Goal: Task Accomplishment & Management: Manage account settings

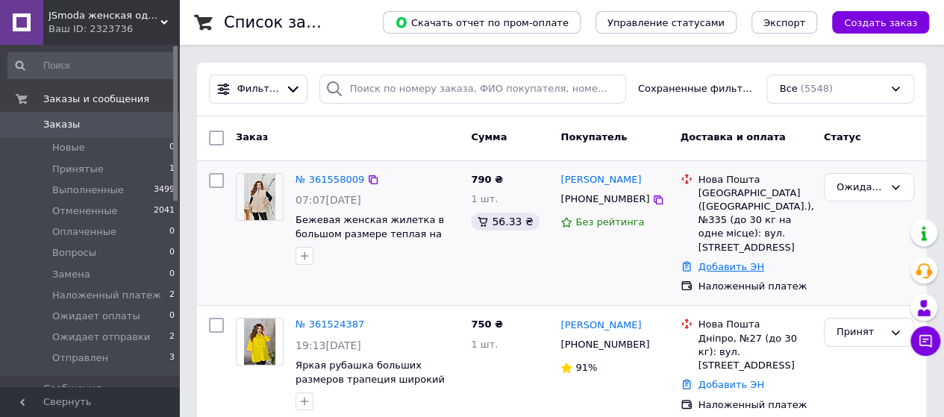
click at [702, 261] on link "Добавить ЭН" at bounding box center [732, 266] width 66 height 11
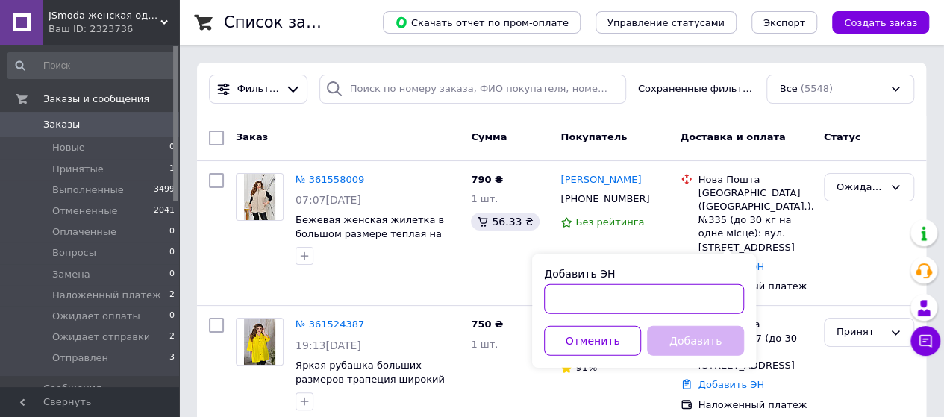
click at [605, 293] on input "Добавить ЭН" at bounding box center [644, 299] width 200 height 30
paste input "20451247014389"
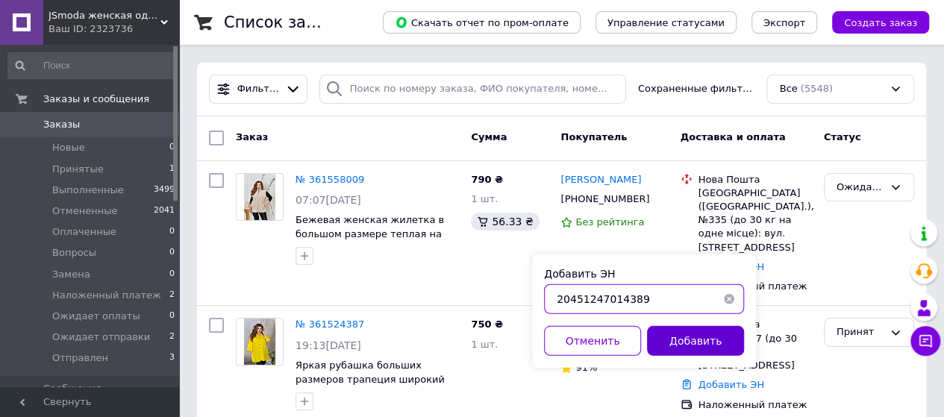
type input "20451247014389"
click at [669, 341] on button "Добавить" at bounding box center [695, 341] width 97 height 30
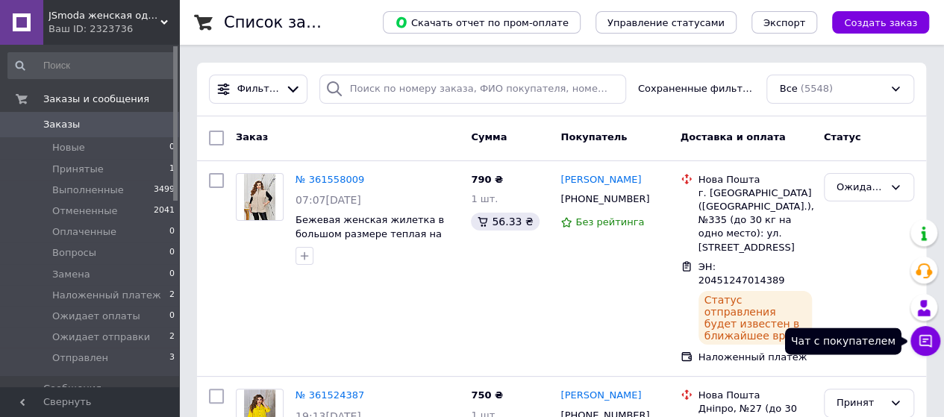
click at [921, 349] on icon at bounding box center [925, 341] width 15 height 15
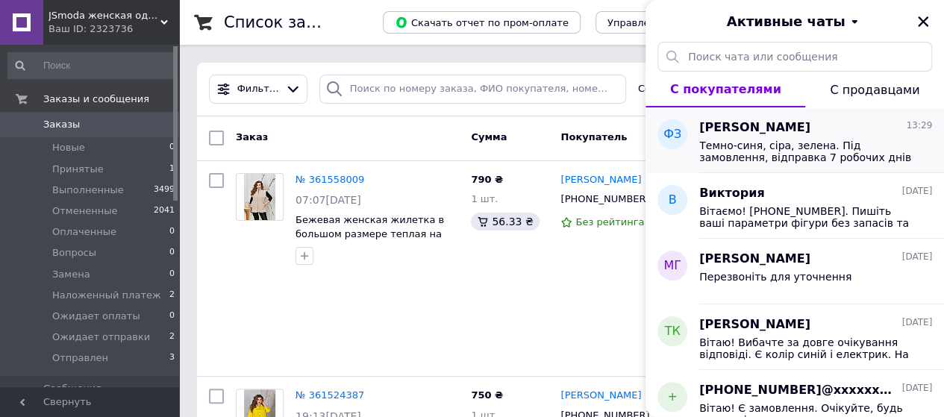
click at [771, 137] on div "Темно-синя, сіра, зелена. Під замовлення, відправка 7 робочих днів" at bounding box center [815, 150] width 233 height 27
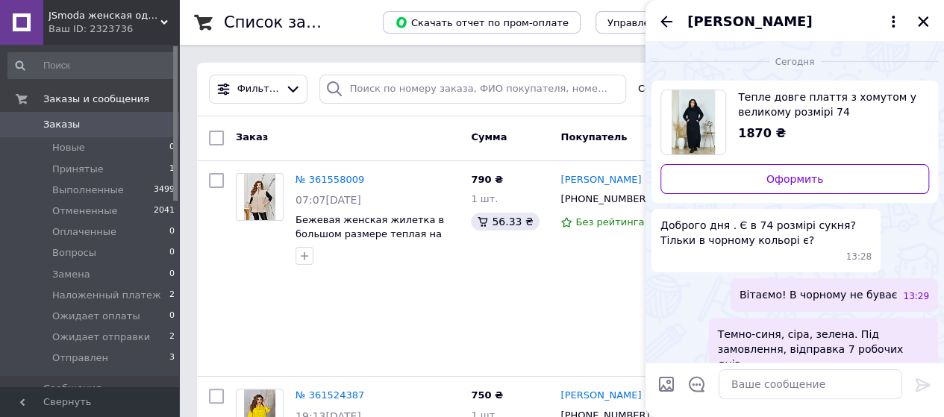
scroll to position [24, 0]
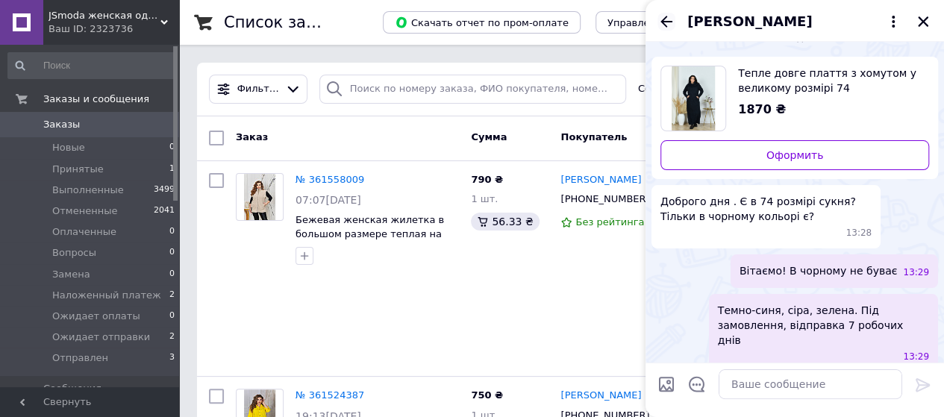
click at [672, 17] on icon "Назад" at bounding box center [667, 22] width 18 height 18
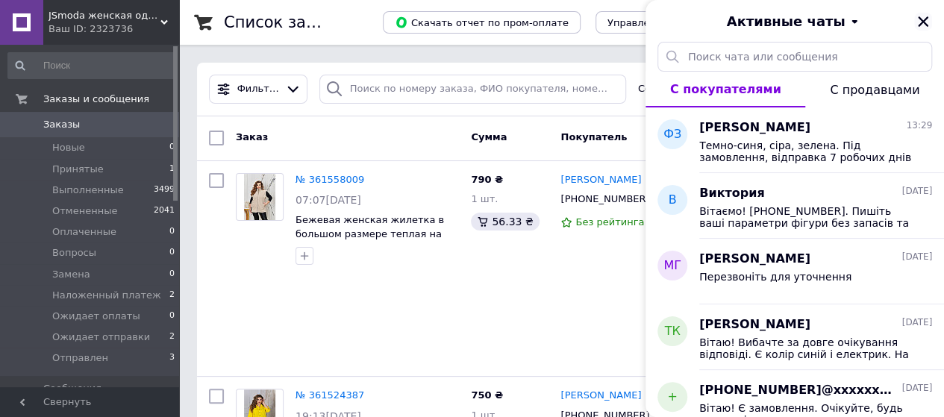
click at [920, 23] on icon "Закрыть" at bounding box center [923, 21] width 10 height 10
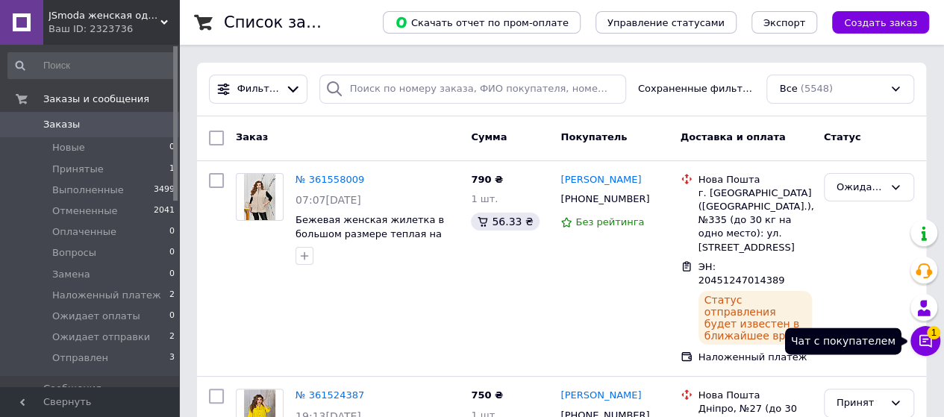
click at [933, 347] on button "Чат с покупателем 1" at bounding box center [926, 341] width 30 height 30
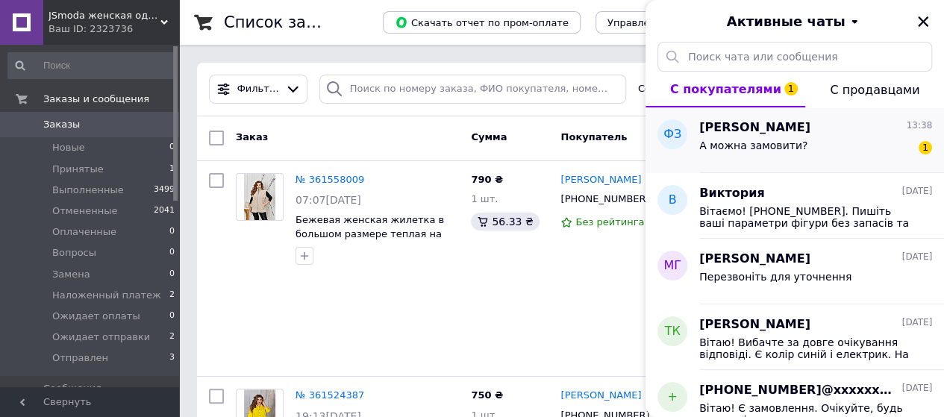
click at [783, 161] on div "Феруза Зіяєва 13:38 А можна замовити? 1" at bounding box center [821, 141] width 245 height 66
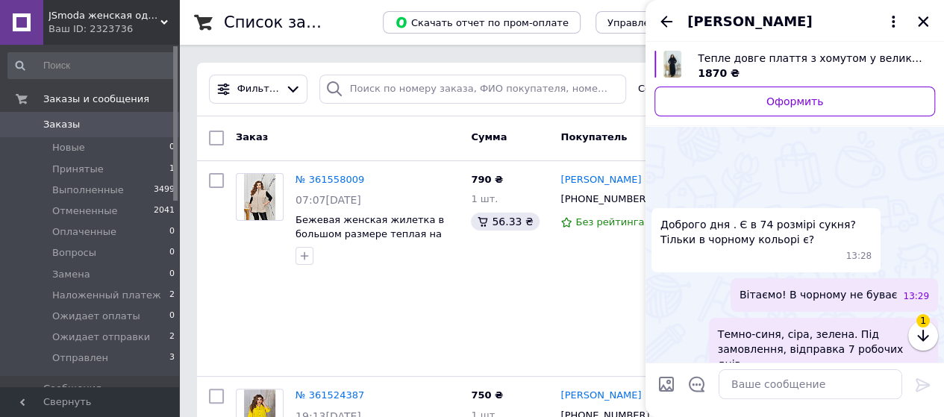
scroll to position [383, 0]
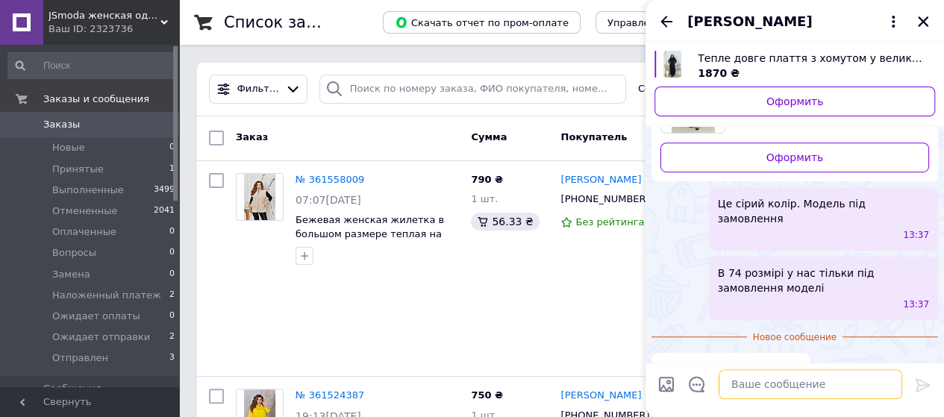
click at [755, 387] on textarea at bounding box center [811, 385] width 184 height 30
paste textarea "Так, оформляйте замовлення через кнопку «Купити»."
type textarea "Так, оформляйте замовлення через кнопку «Купити»."
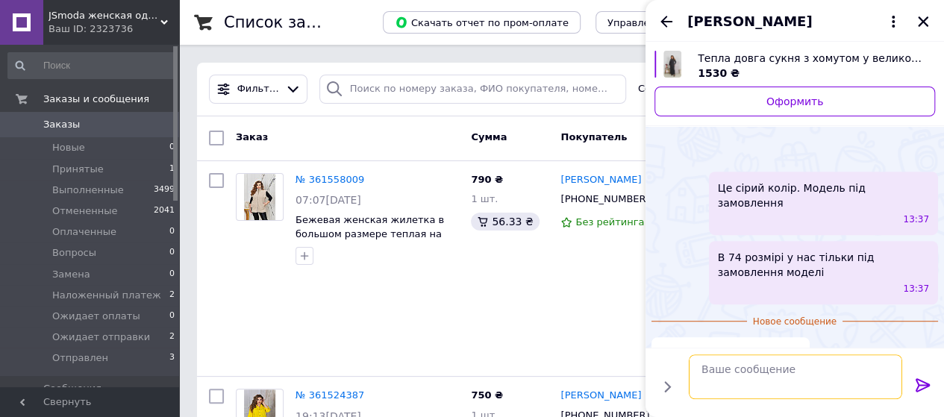
scroll to position [349, 0]
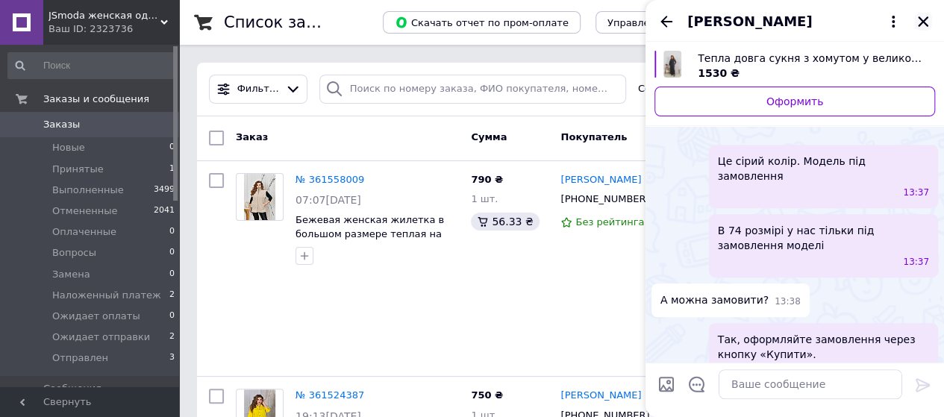
click at [922, 25] on icon "Закрыть" at bounding box center [923, 21] width 13 height 13
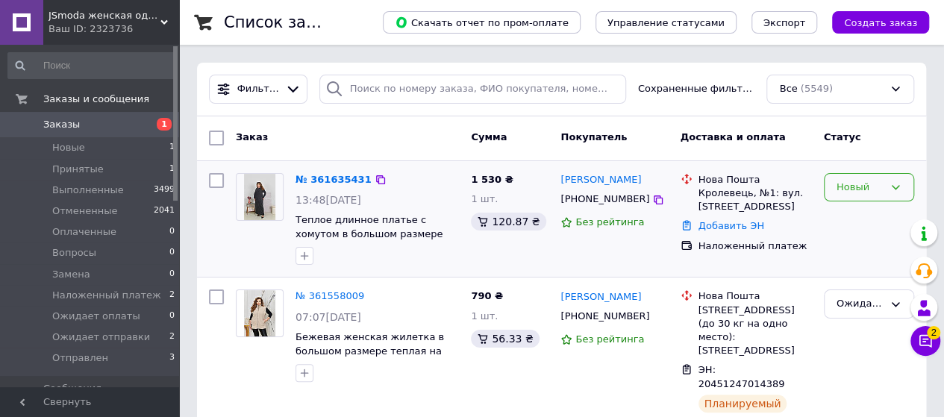
click at [848, 193] on div "Новый" at bounding box center [860, 188] width 47 height 16
click at [845, 206] on li "Принят" at bounding box center [869, 219] width 89 height 28
click at [314, 180] on link "№ 361635431" at bounding box center [330, 179] width 69 height 11
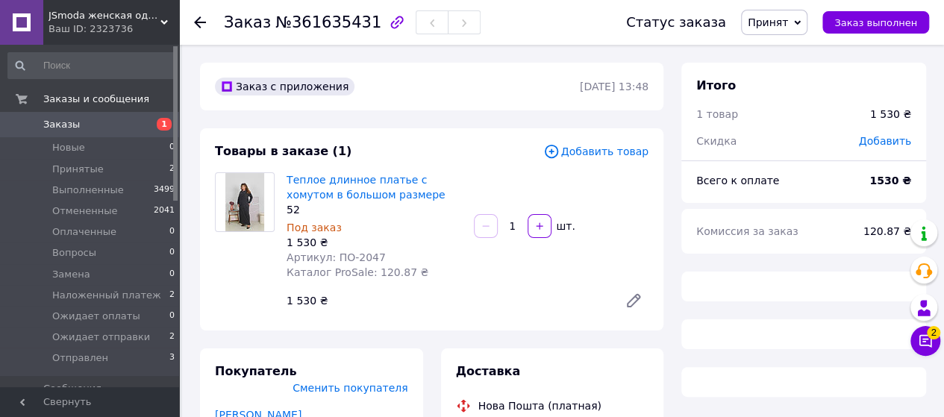
click at [314, 180] on link "Теплое длинное платье с хомутом в большом размере" at bounding box center [366, 187] width 159 height 27
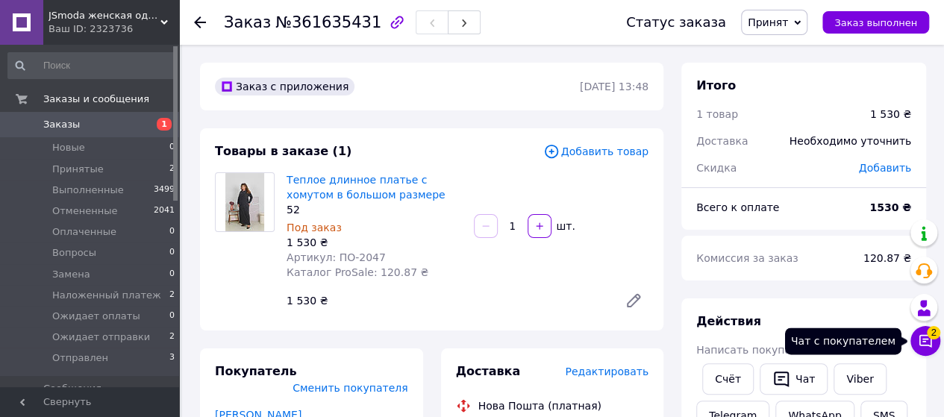
click at [932, 346] on icon at bounding box center [926, 341] width 13 height 13
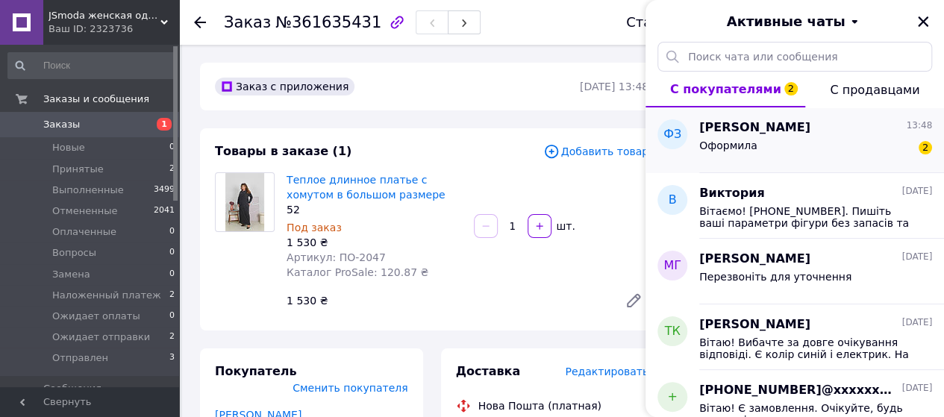
click at [763, 149] on div "Оформила 2" at bounding box center [815, 149] width 233 height 24
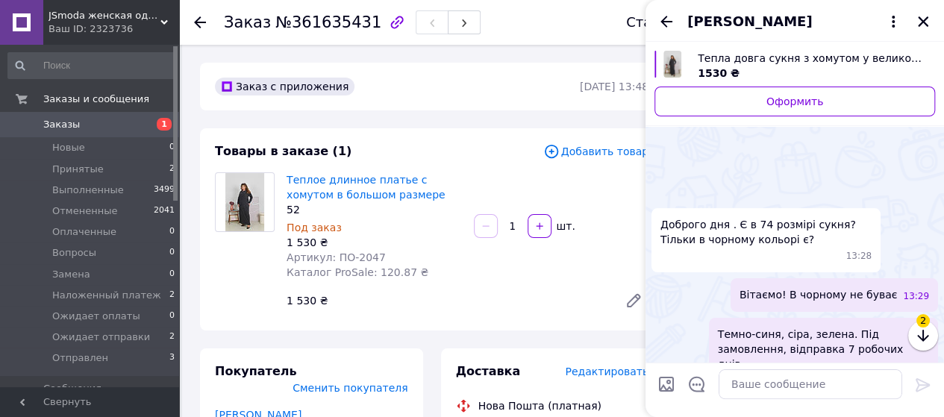
scroll to position [717, 0]
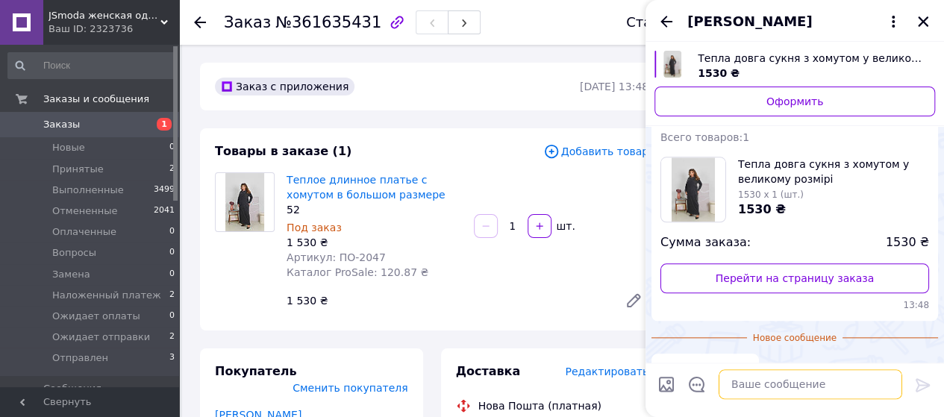
click at [747, 389] on textarea at bounding box center [811, 385] width 184 height 30
paste textarea "Зверніть увагу, що 74 розмір ціна 1870 грн. У нас мінімальна передоплата 200 гр…"
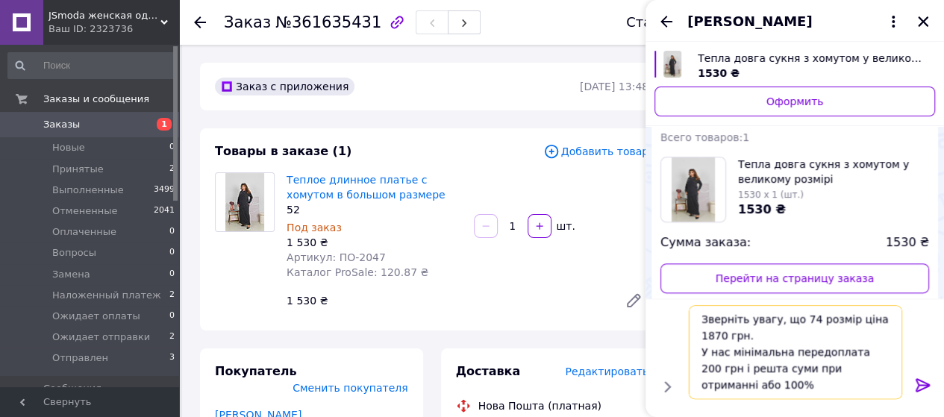
type textarea "Зверніть увагу, що 74 розмір ціна 1870 грн. У нас мінімальна передоплата 200 гр…"
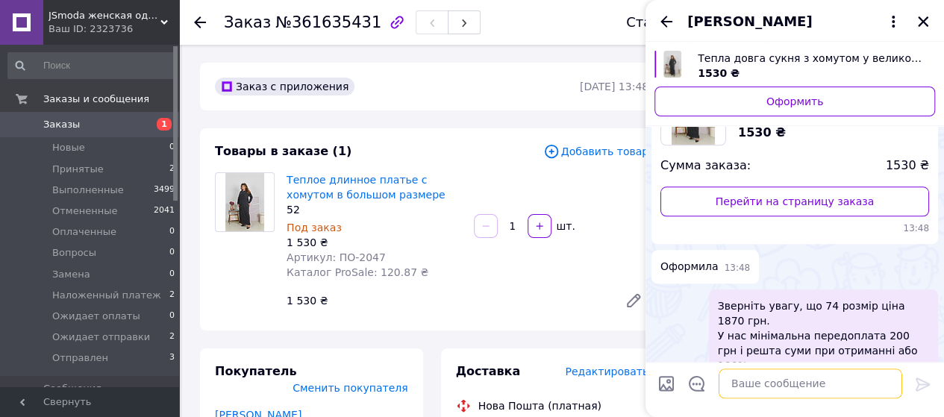
scroll to position [713, 0]
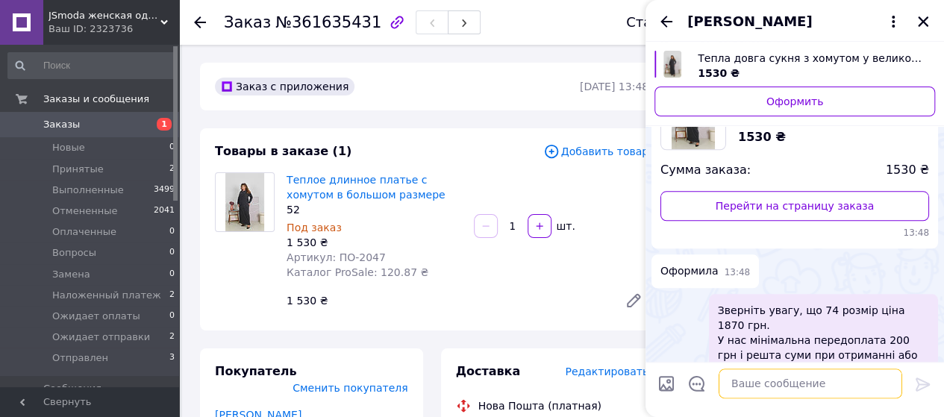
paste textarea "Банк: ПРИВАТБАНК Отримувач: ФОП Чередниченко Юлія Олегівна"
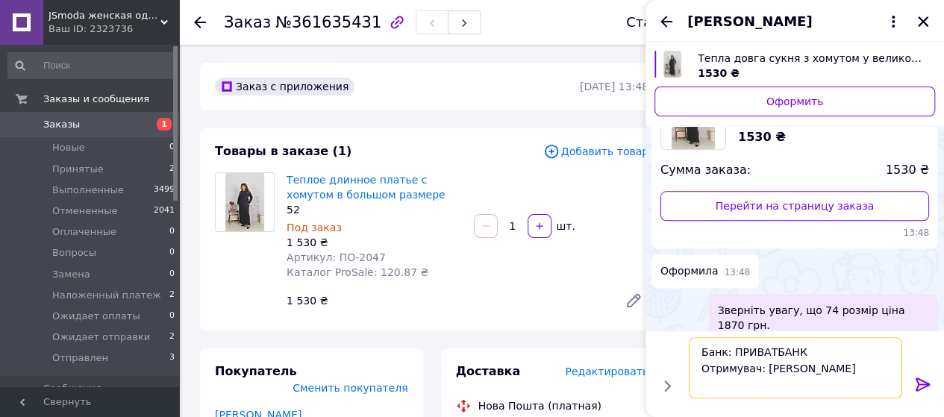
type textarea "Банк: ПРИВАТБАНК Отримувач: ФОП Чередниченко Юлія Олегівна"
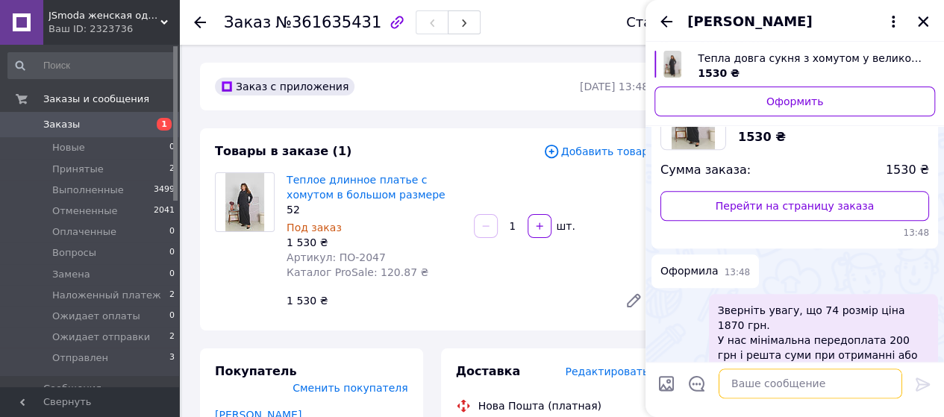
scroll to position [797, 0]
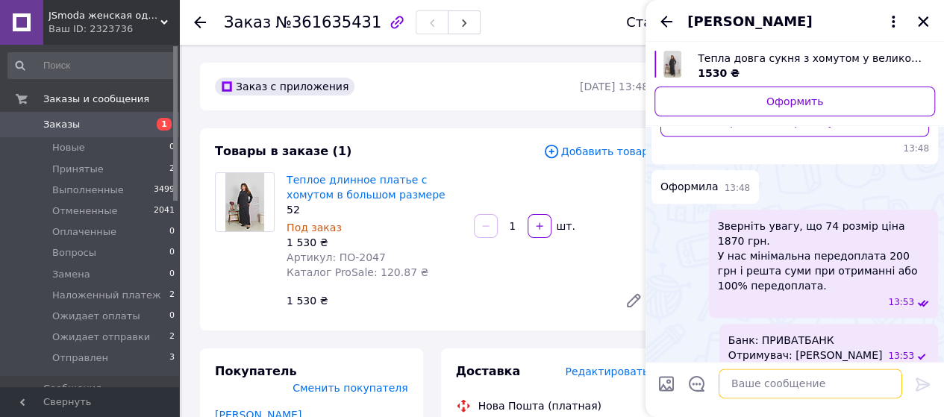
paste textarea "ЄДРПОУ (податковий номер): 3093008201 Розрахунковий рахунок:"
type textarea "ЄДРПОУ (податковий номер): 3093008201 Розрахунковий рахунок:"
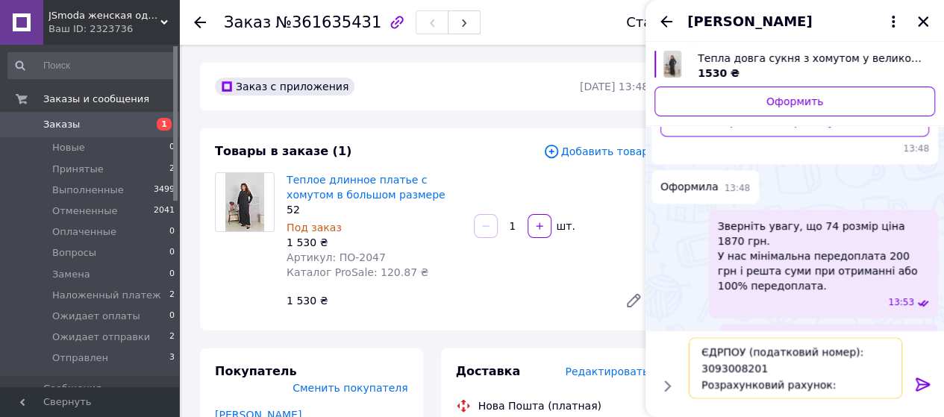
drag, startPoint x: 758, startPoint y: 370, endPoint x: 700, endPoint y: 372, distance: 58.3
click at [700, 372] on textarea "ЄДРПОУ (податковий номер): 3093008201 Розрахунковий рахунок:" at bounding box center [796, 368] width 214 height 61
click at [776, 368] on textarea "ЄДРПОУ (податковий номер): 3093008201 Розрахунковий рахунок:" at bounding box center [796, 368] width 214 height 61
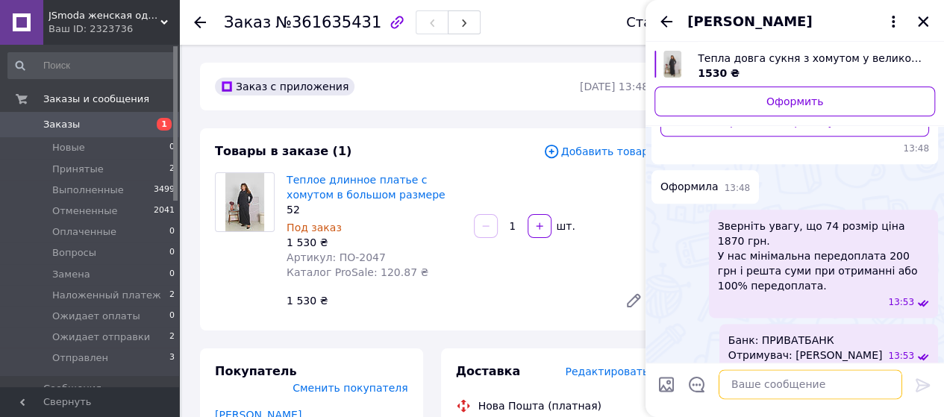
scroll to position [867, 0]
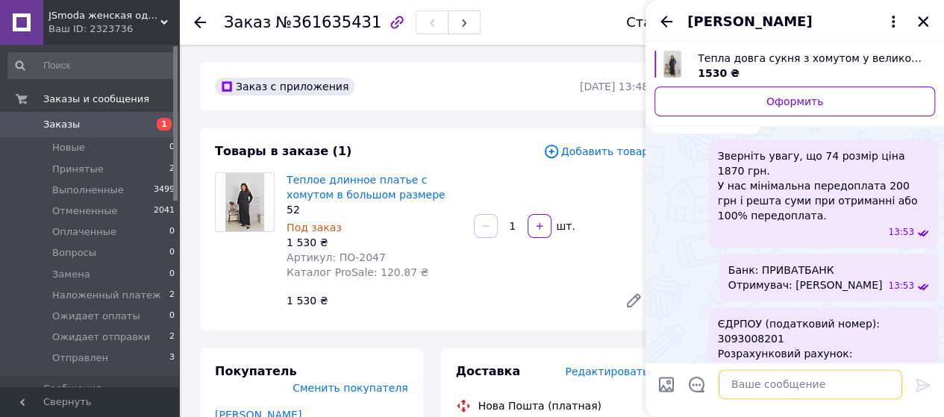
paste textarea "Розрахунковий рахунок: [FINANCIAL_ID]"
type textarea "Розрахунковий рахунок: [FINANCIAL_ID]"
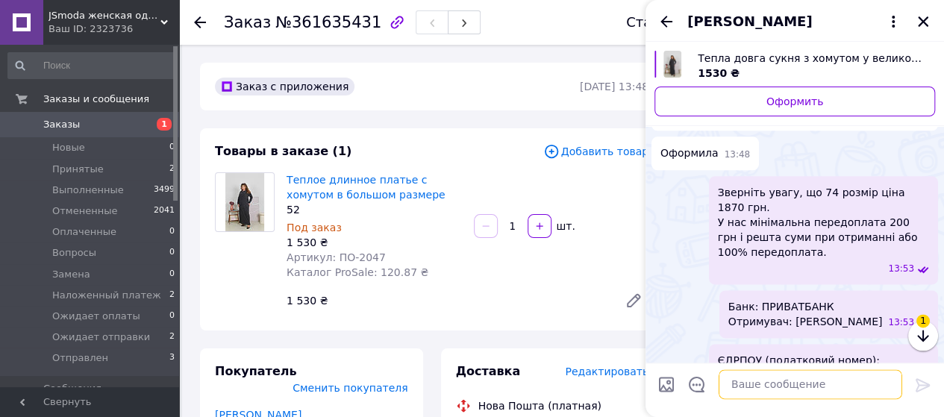
scroll to position [976, 0]
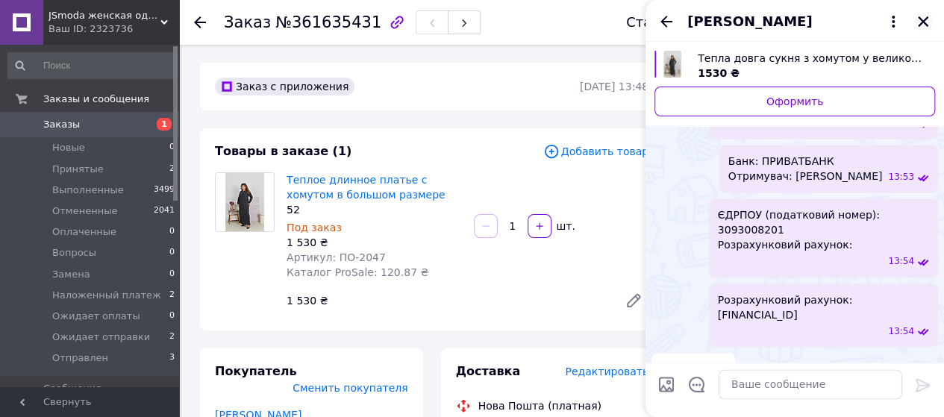
click at [924, 16] on icon "Закрыть" at bounding box center [923, 21] width 13 height 13
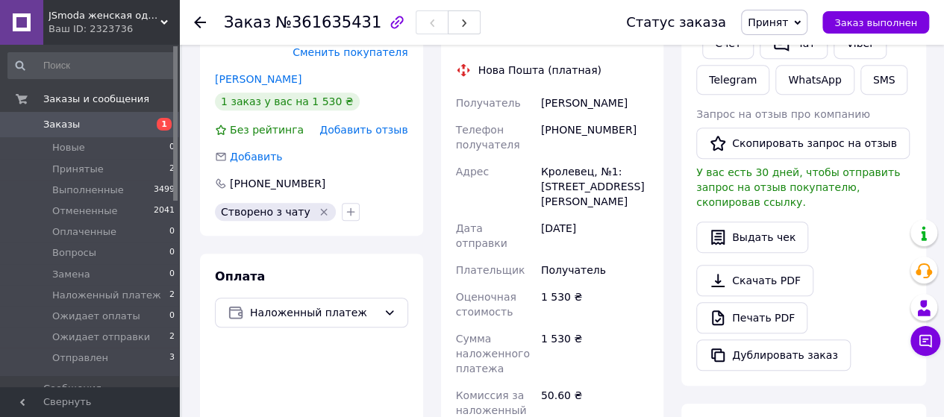
scroll to position [340, 0]
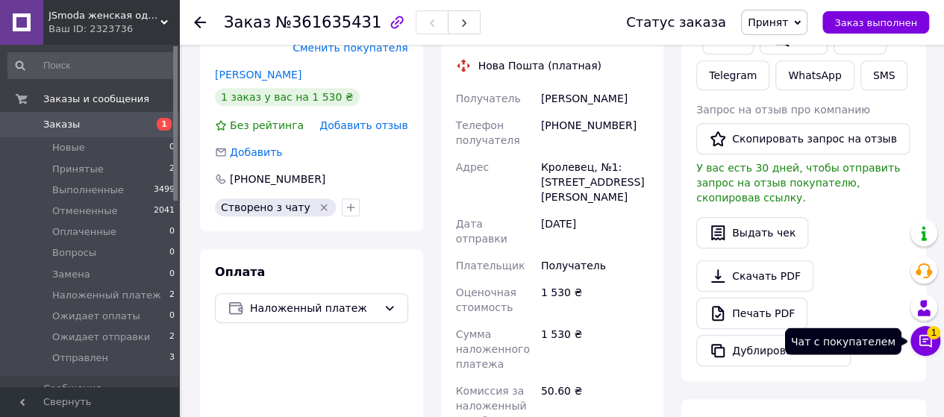
click at [923, 337] on icon at bounding box center [925, 341] width 15 height 15
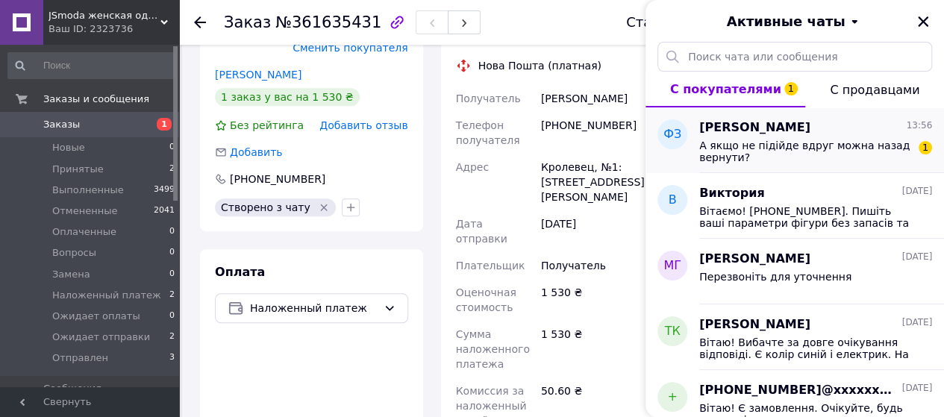
click at [767, 141] on span "А якщо не підійде вдруг можна назад вернути?" at bounding box center [805, 152] width 212 height 24
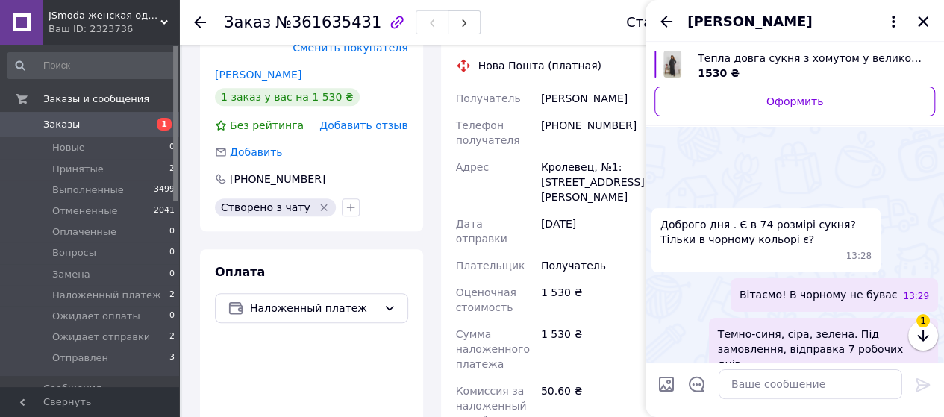
scroll to position [1150, 0]
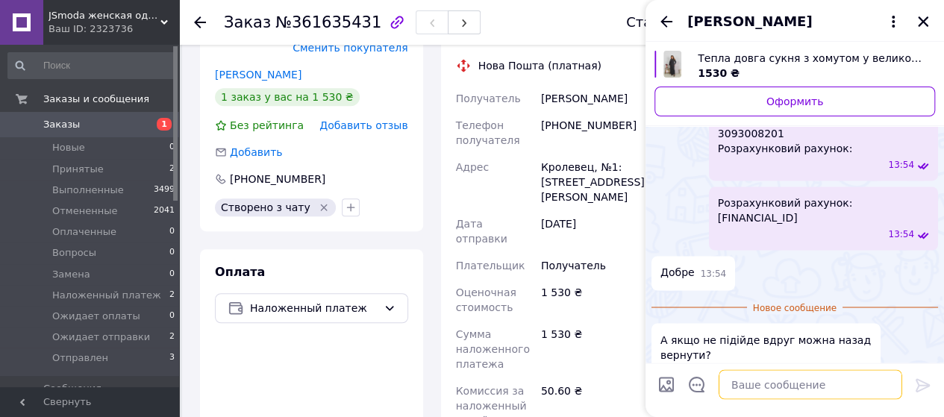
click at [742, 386] on textarea at bounding box center [811, 385] width 184 height 30
paste textarea "У нас є обмін і повернення, якщо річ не підійде ✔️ Також можете просто відмовит…"
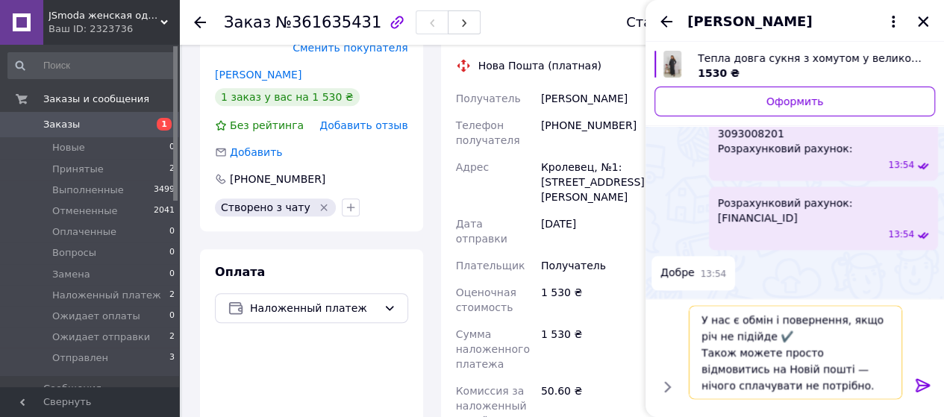
drag, startPoint x: 755, startPoint y: 386, endPoint x: 765, endPoint y: 362, distance: 26.1
click at [765, 362] on textarea "У нас є обмін і повернення, якщо річ не підійде ✔️ Також можете просто відмовит…" at bounding box center [796, 352] width 214 height 94
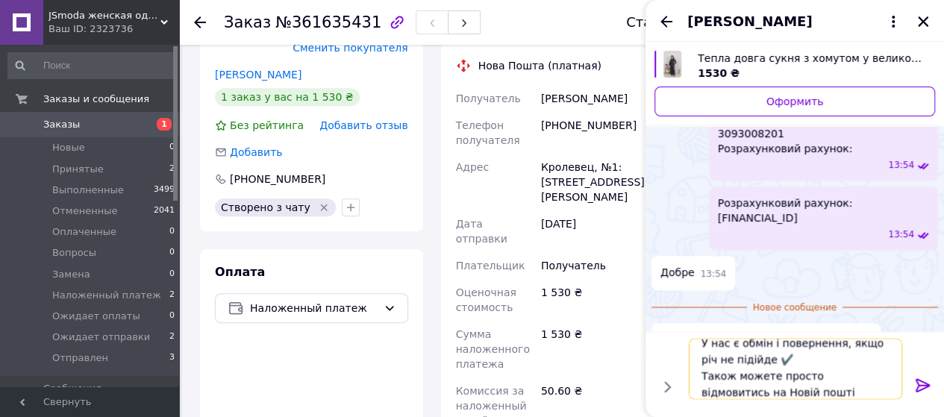
click at [765, 362] on textarea "У нас є обмін і повернення, якщо річ не підійде ✔️ Також можете просто відмовит…" at bounding box center [796, 368] width 214 height 61
click at [875, 346] on textarea "У нас є обмін і повернення, якщо річ не підійде Також можете просто відмовитись…" at bounding box center [796, 368] width 214 height 61
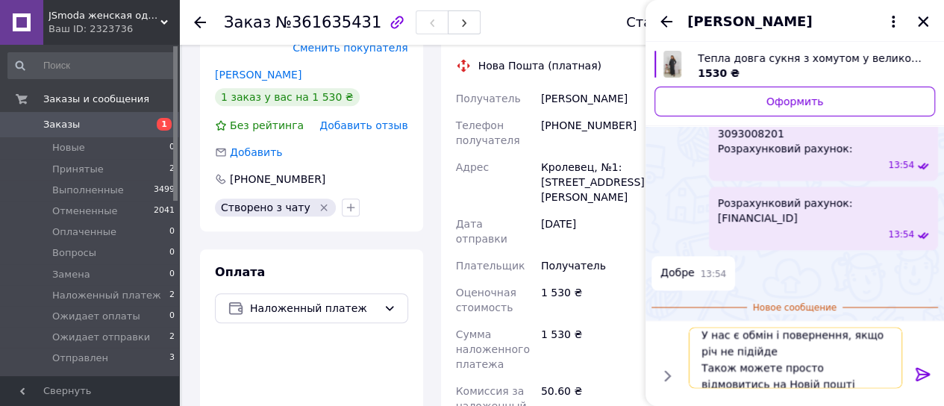
click at [875, 346] on textarea "У нас є обмін і повернення, якщо річ не підійде Також можете просто відмовитись…" at bounding box center [796, 357] width 214 height 61
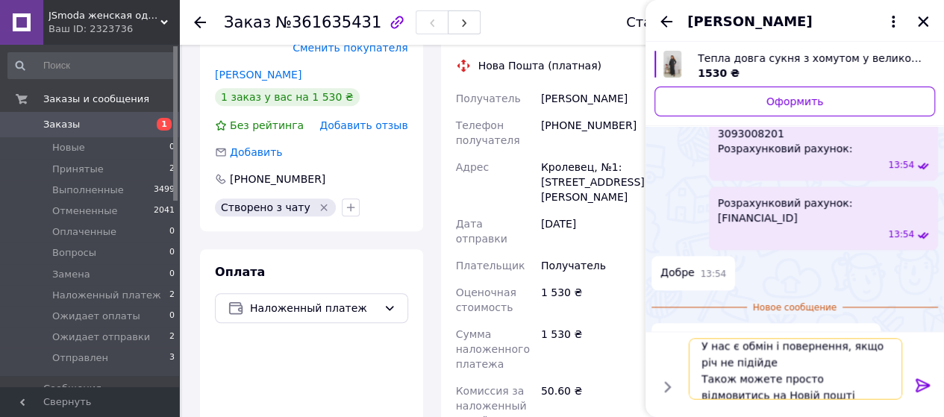
click at [875, 346] on textarea "У нас є обмін і повернення, якщо річ не підійде Також можете просто відмовитись…" at bounding box center [796, 368] width 214 height 61
click at [879, 346] on textarea "У нас є обмін і повернення, якщо річ не підійде Також можете просто відмовитись…" at bounding box center [796, 368] width 214 height 61
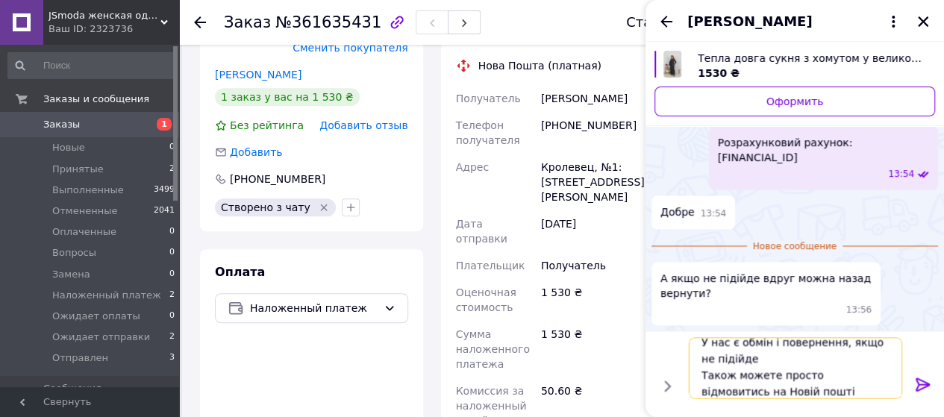
scroll to position [1105, 0]
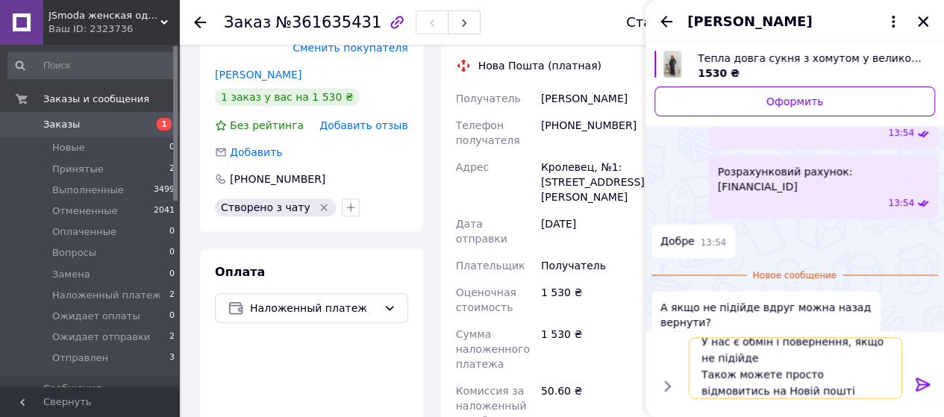
paste textarea "якщо відправлення буде післяплатою"
type textarea "У нас є обмін і повернення, якщо не підійде Також можете просто відмовитись на …"
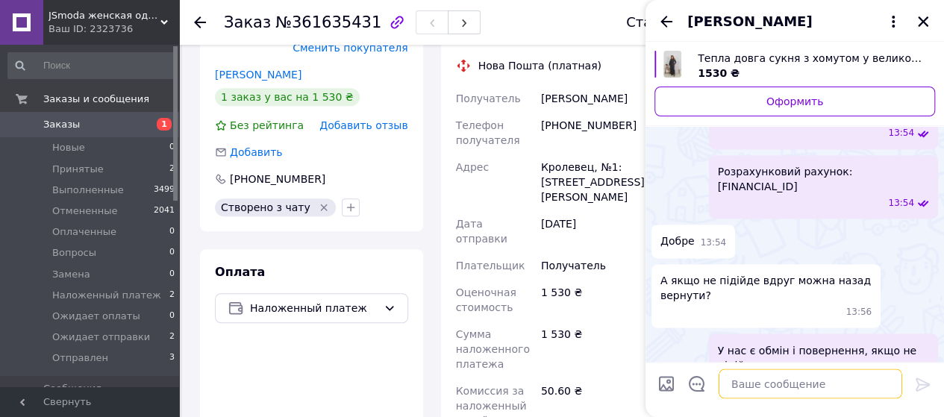
scroll to position [1160, 0]
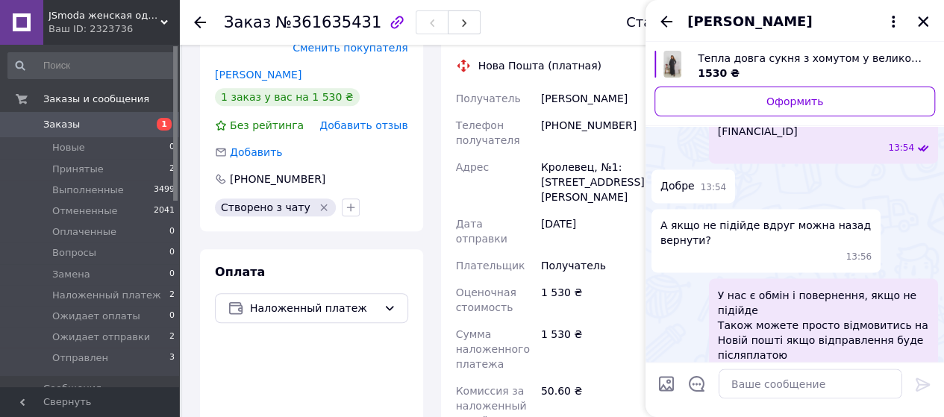
click at [912, 23] on div "[PERSON_NAME]" at bounding box center [795, 21] width 299 height 42
click at [913, 23] on div "[PERSON_NAME]" at bounding box center [795, 21] width 299 height 42
click at [920, 17] on icon "Закрыть" at bounding box center [923, 21] width 10 height 10
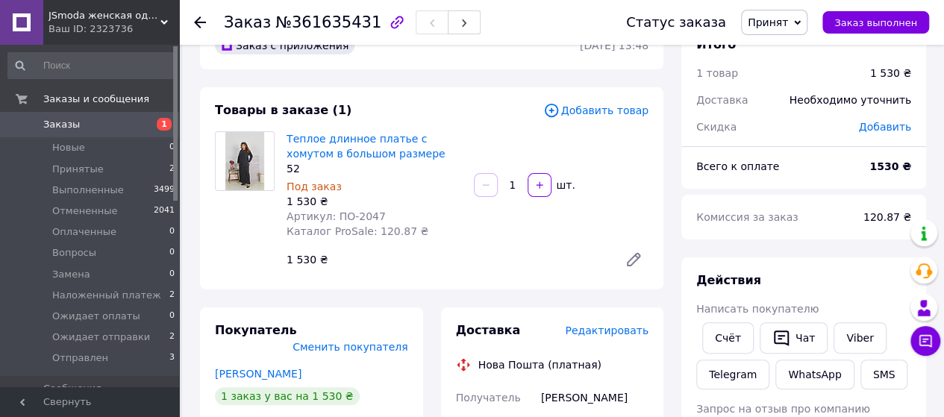
scroll to position [0, 0]
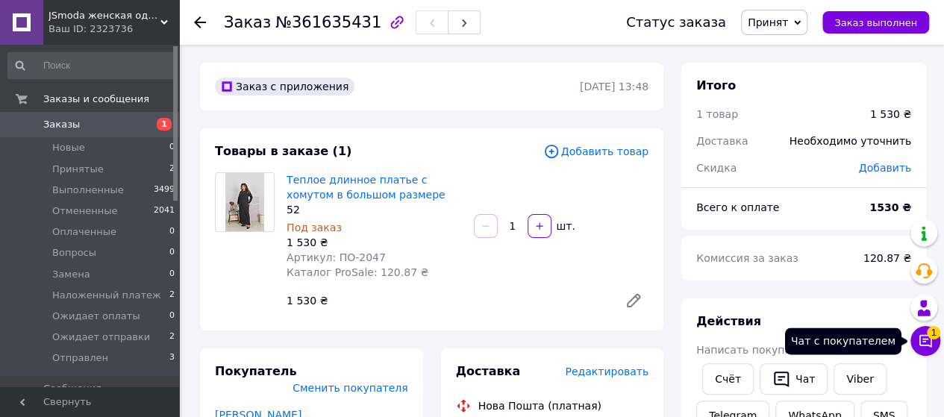
click at [921, 339] on icon at bounding box center [925, 341] width 15 height 15
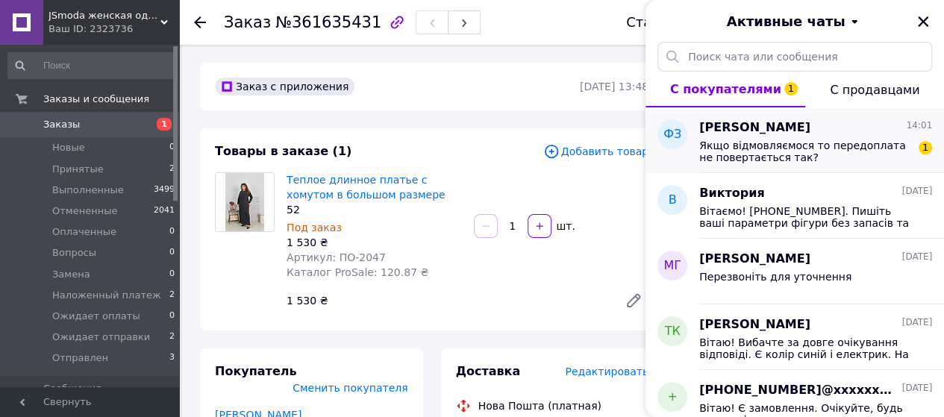
click at [776, 148] on span "Якщо відмовляємося то передоплата не повертається так?" at bounding box center [805, 152] width 212 height 24
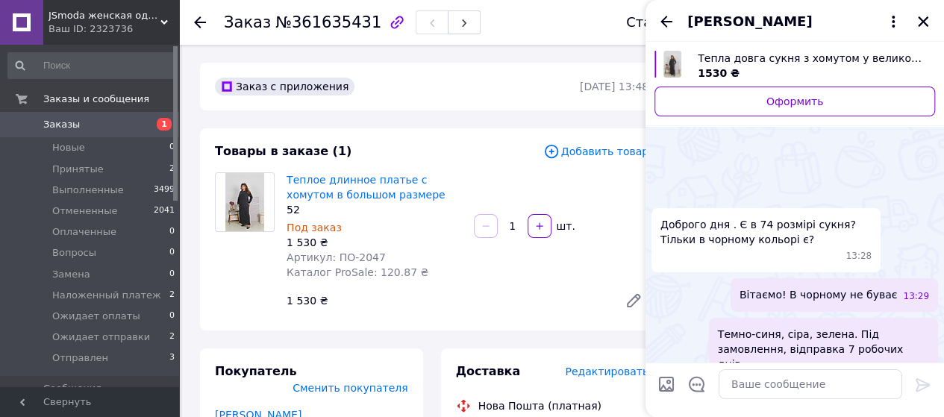
scroll to position [1333, 0]
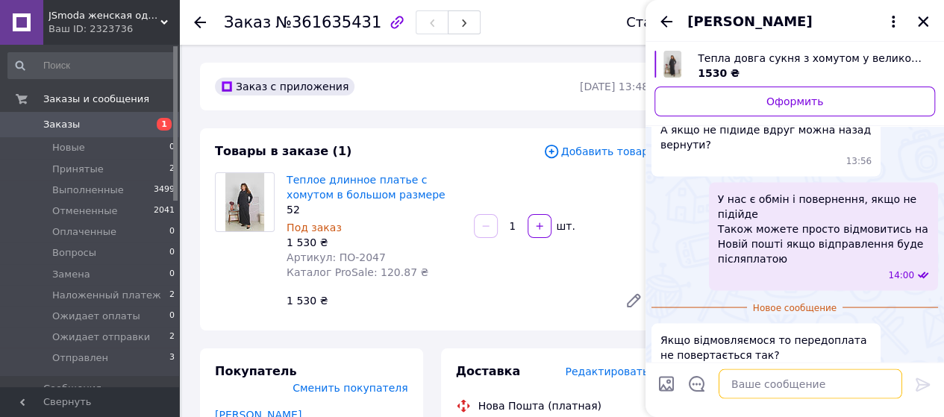
click at [751, 377] on textarea at bounding box center [811, 385] width 184 height 30
paste textarea "Вона оплачується за доставку)"
type textarea "Вона оплачується за доставку)"
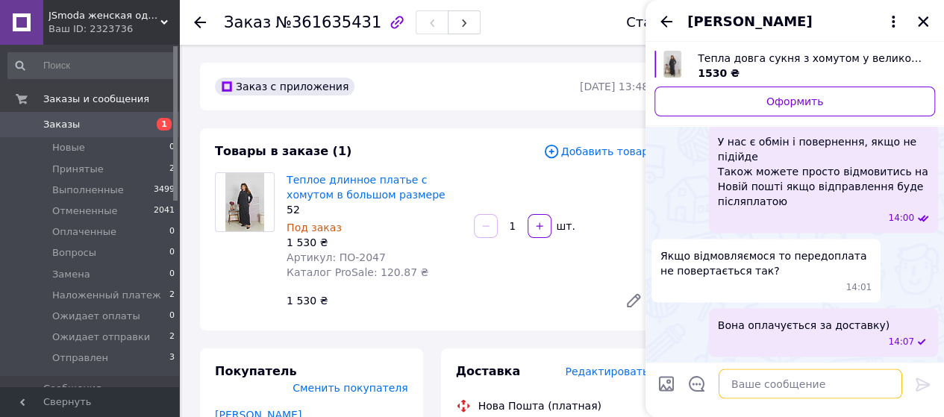
scroll to position [1270, 0]
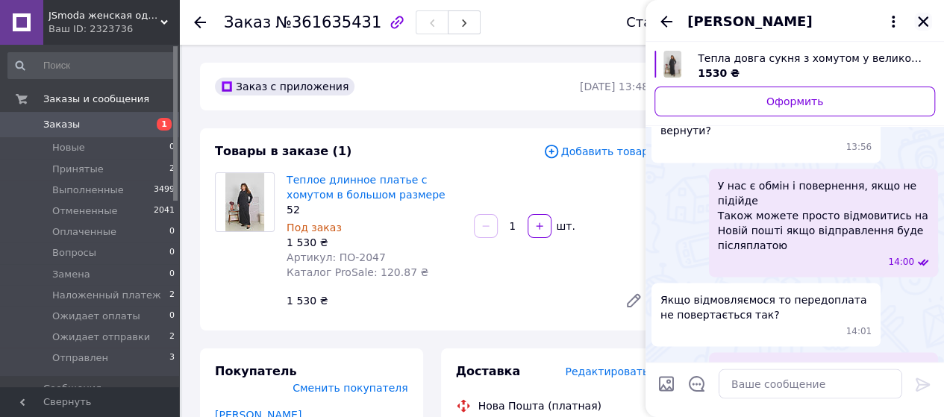
click at [922, 20] on icon "Закрыть" at bounding box center [923, 21] width 10 height 10
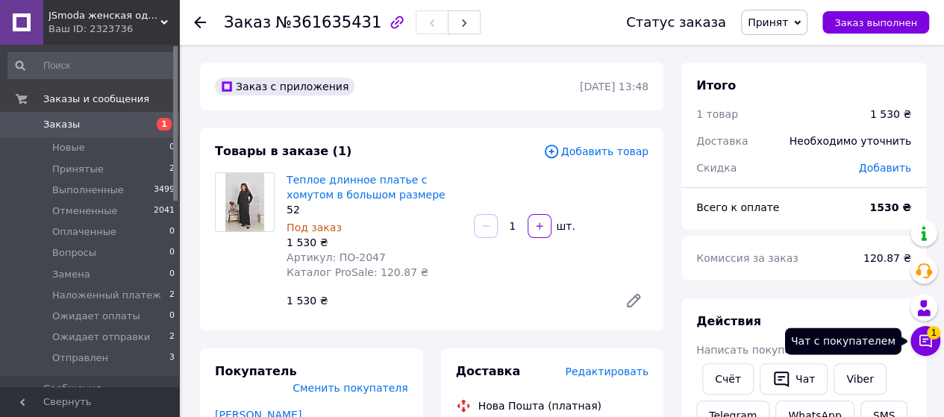
click at [924, 350] on button "Чат с покупателем 1" at bounding box center [926, 341] width 30 height 30
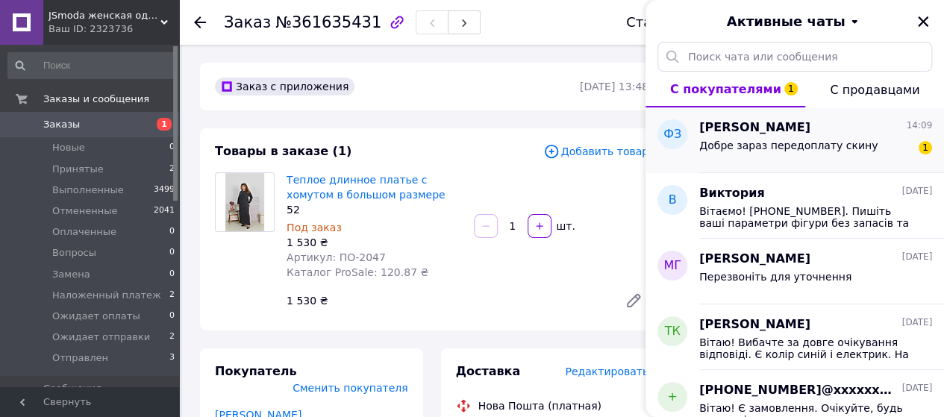
click at [844, 141] on span "Добре зараз передоплату скину" at bounding box center [788, 146] width 178 height 12
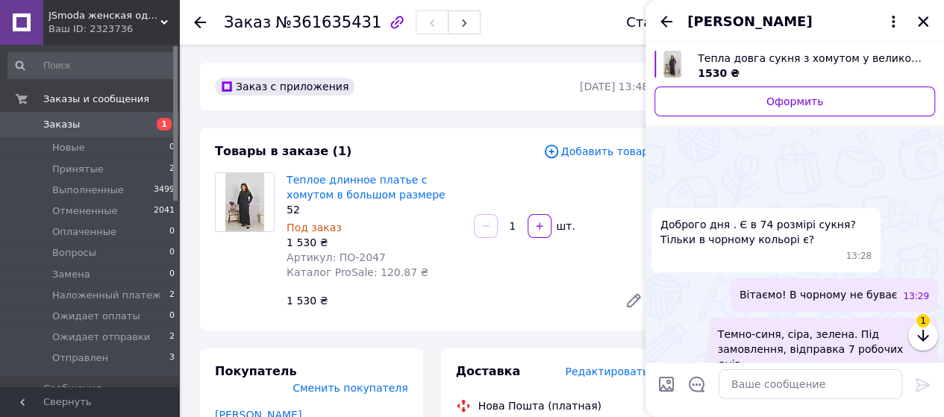
scroll to position [1413, 0]
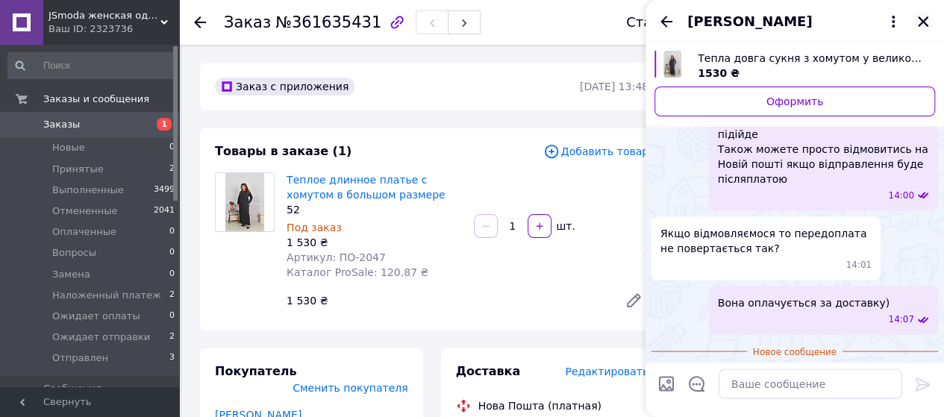
click at [920, 23] on icon "Закрыть" at bounding box center [923, 21] width 13 height 13
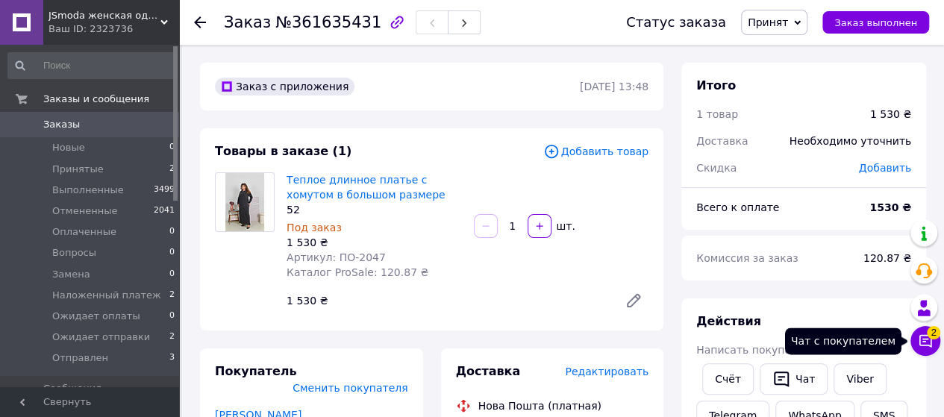
click at [936, 339] on span "2" at bounding box center [933, 332] width 13 height 13
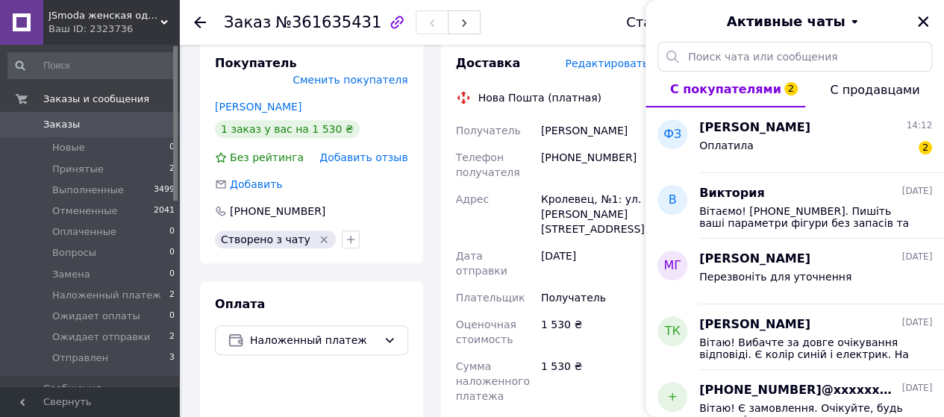
scroll to position [349, 0]
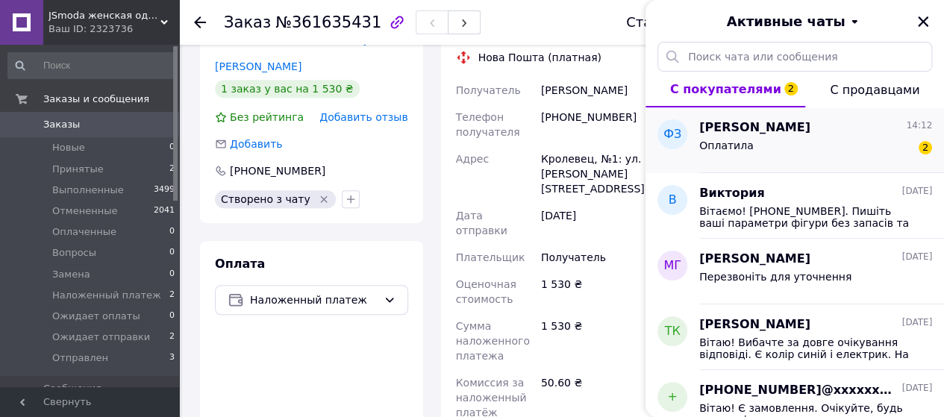
click at [770, 150] on div "Оплатила 2" at bounding box center [815, 149] width 233 height 24
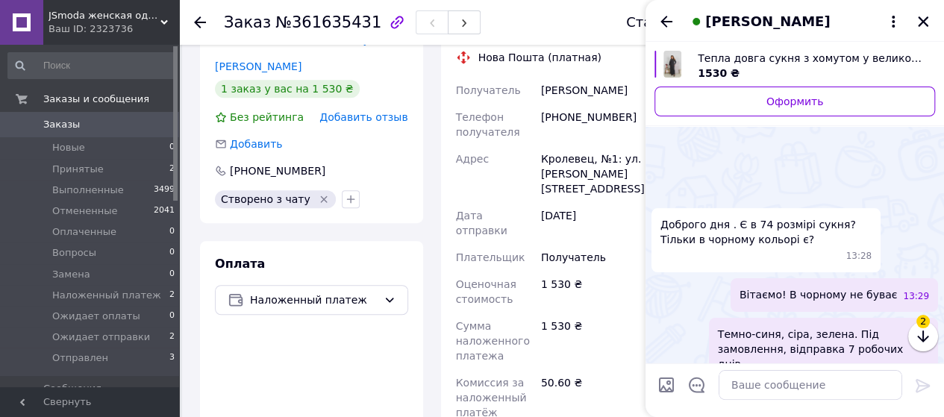
scroll to position [1590, 0]
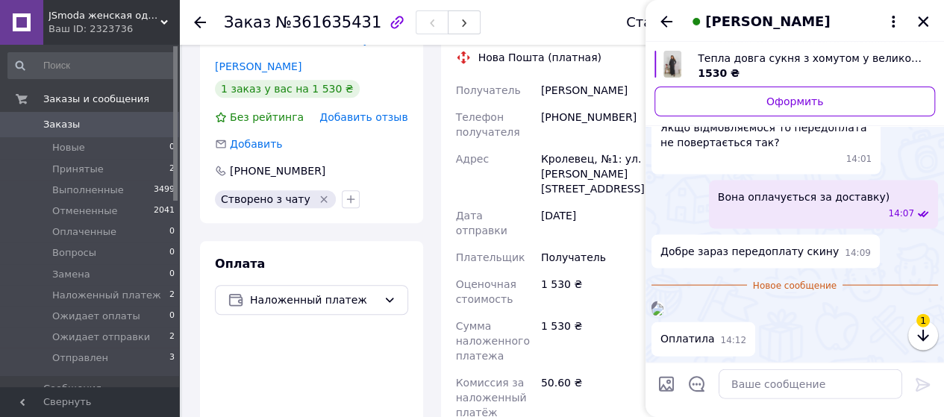
click at [664, 304] on img at bounding box center [658, 310] width 12 height 12
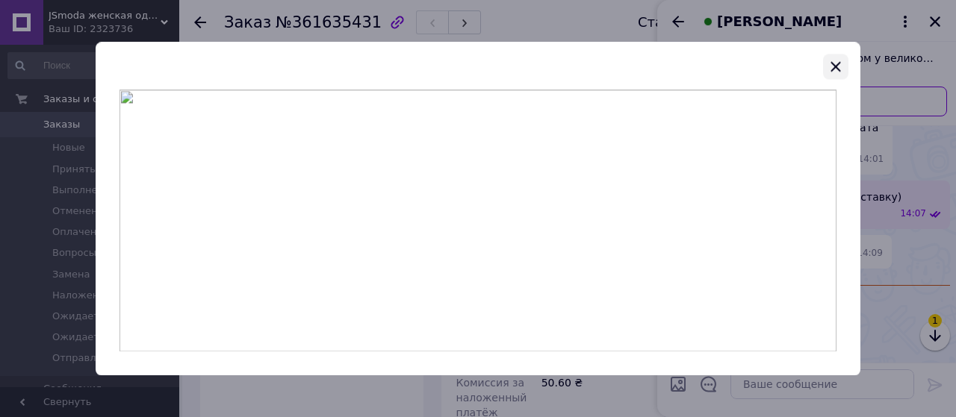
click at [840, 72] on icon "button" at bounding box center [835, 66] width 18 height 18
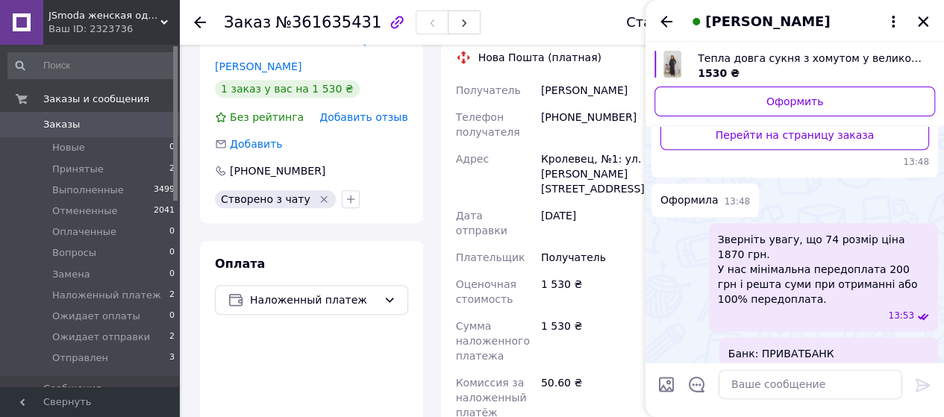
scroll to position [775, 0]
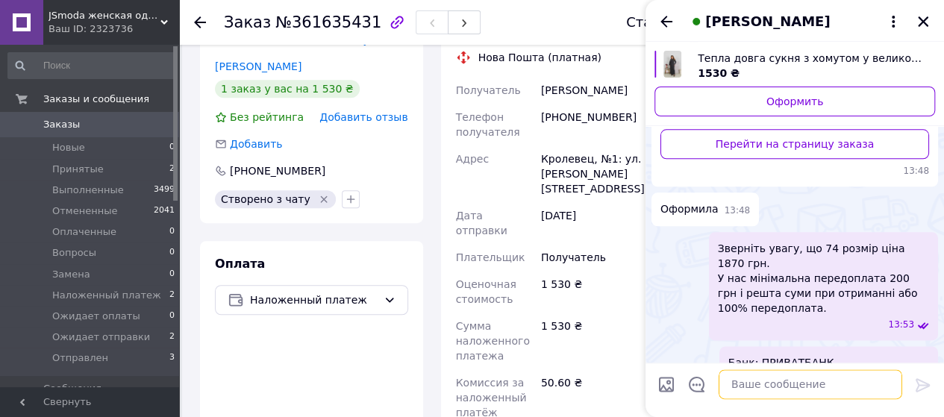
click at [748, 385] on textarea at bounding box center [811, 385] width 184 height 30
paste textarea "Ваше замовлення прийнято Вартість грн Вартість доставки з послугою післяплати с…"
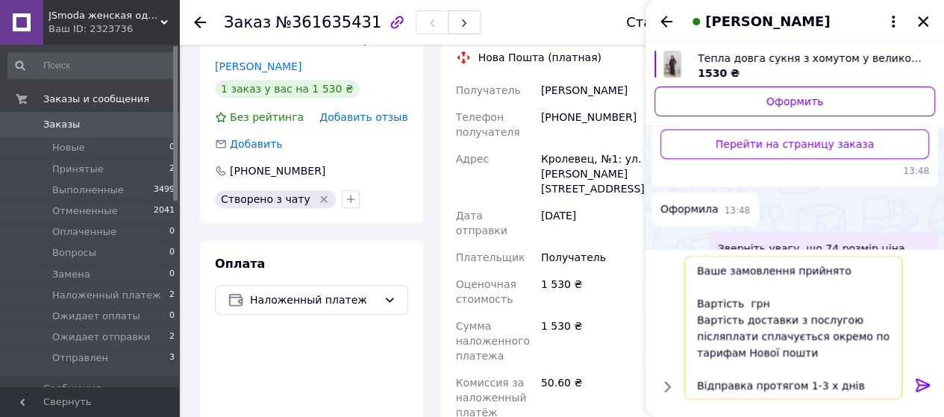
scroll to position [50, 0]
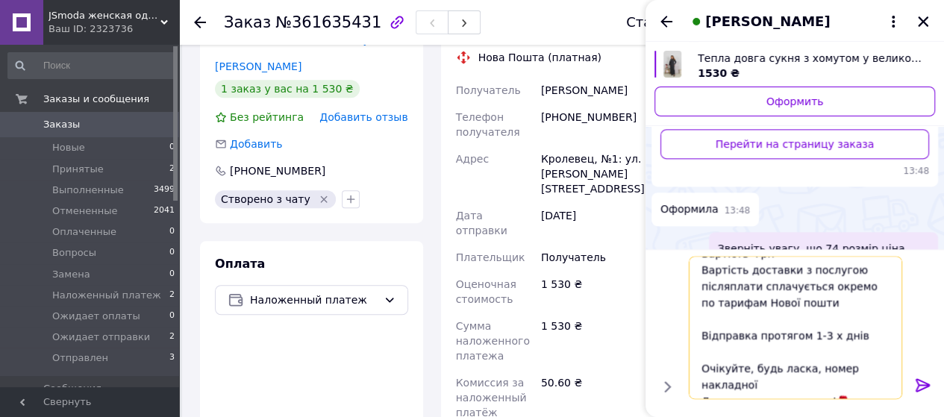
drag, startPoint x: 814, startPoint y: 337, endPoint x: 800, endPoint y: 337, distance: 14.2
click at [800, 337] on textarea "Ваше замовлення прийнято Вартість грн Вартість доставки з послугою післяплати с…" at bounding box center [796, 327] width 214 height 143
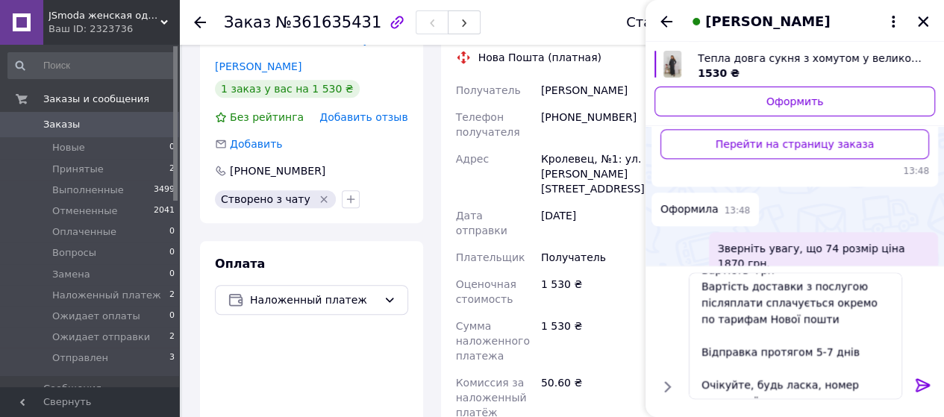
scroll to position [0, 0]
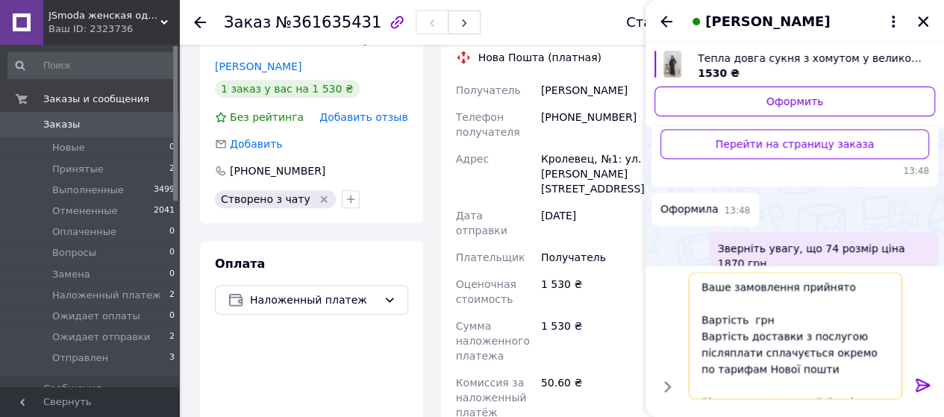
click at [744, 323] on textarea "Ваше замовлення прийнято Вартість грн Вартість доставки з послугою післяплати с…" at bounding box center [796, 335] width 214 height 127
type textarea "Ваше замовлення прийнято Вартість 1670 грн Вартість доставки з послугою післяпл…"
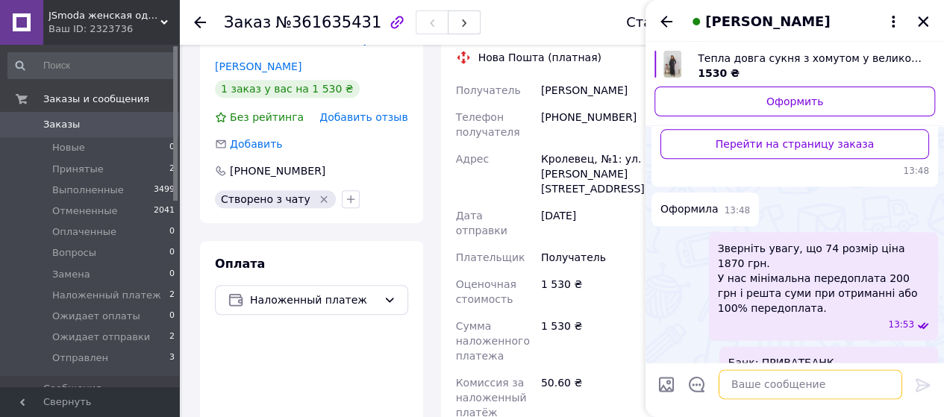
scroll to position [1783, 0]
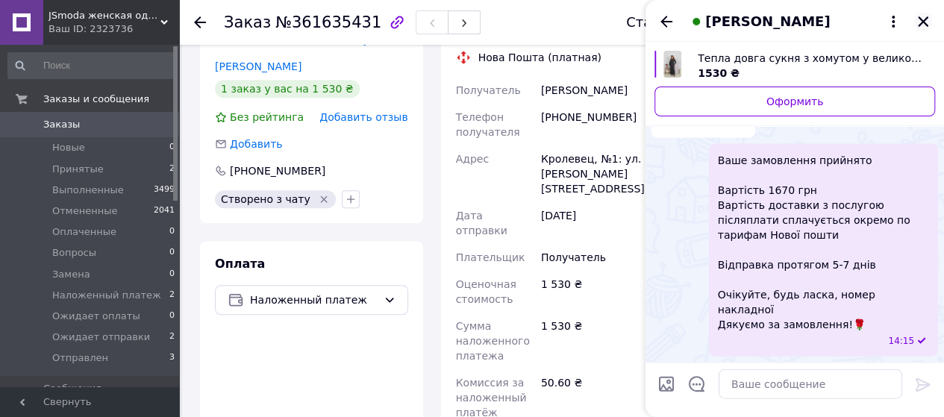
click at [928, 27] on icon "Закрыть" at bounding box center [923, 21] width 13 height 13
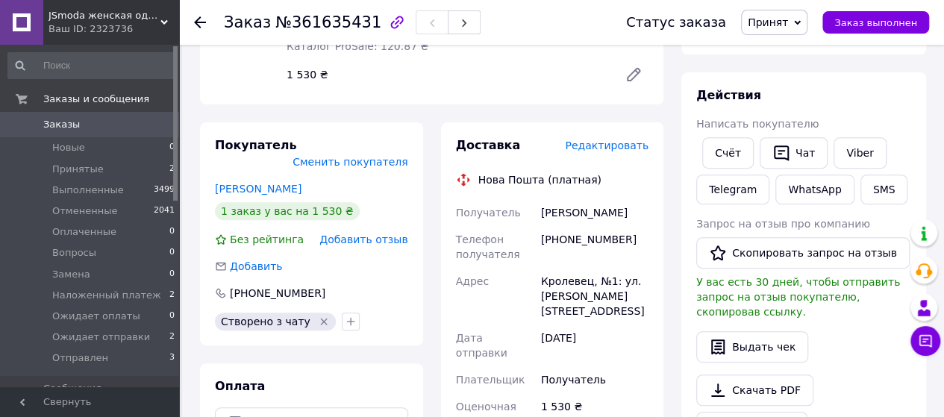
scroll to position [227, 0]
drag, startPoint x: 614, startPoint y: 298, endPoint x: 542, endPoint y: 287, distance: 72.4
click at [542, 287] on div "Кролевец, №1: ул. [PERSON_NAME][STREET_ADDRESS]" at bounding box center [594, 295] width 113 height 57
copy div "Кролевец, №1: ул. [PERSON_NAME][STREET_ADDRESS]"
click at [557, 215] on div "[PERSON_NAME]" at bounding box center [594, 212] width 113 height 27
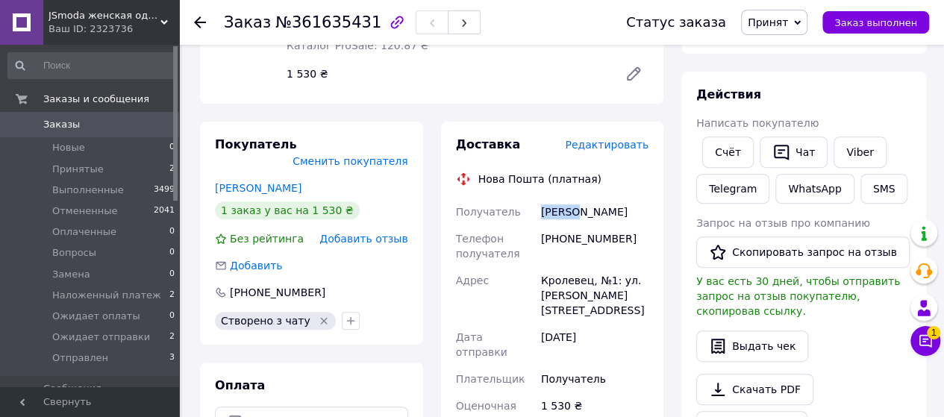
click at [557, 215] on div "[PERSON_NAME]" at bounding box center [594, 212] width 113 height 27
copy div "[PERSON_NAME]"
click at [568, 281] on div "Кролевец, №1: ул. [PERSON_NAME][STREET_ADDRESS]" at bounding box center [594, 295] width 113 height 57
click at [570, 238] on div "[PHONE_NUMBER]" at bounding box center [594, 246] width 113 height 42
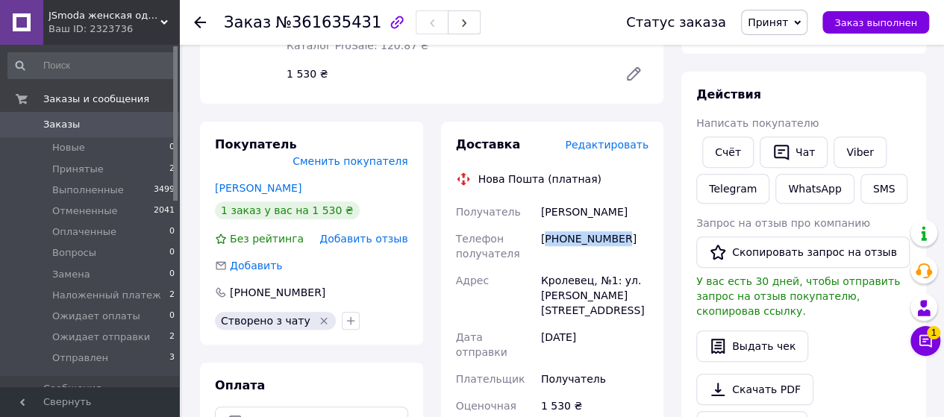
click at [570, 238] on div "[PHONE_NUMBER]" at bounding box center [594, 246] width 113 height 42
copy div "380962622423"
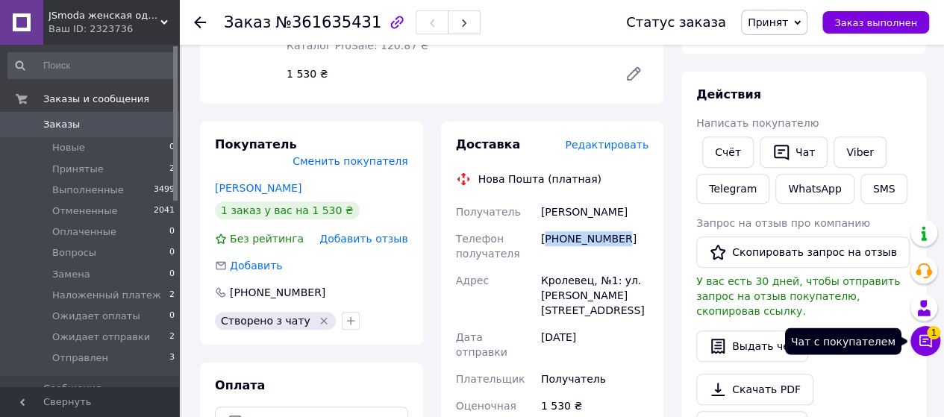
click at [929, 346] on icon at bounding box center [925, 341] width 15 height 15
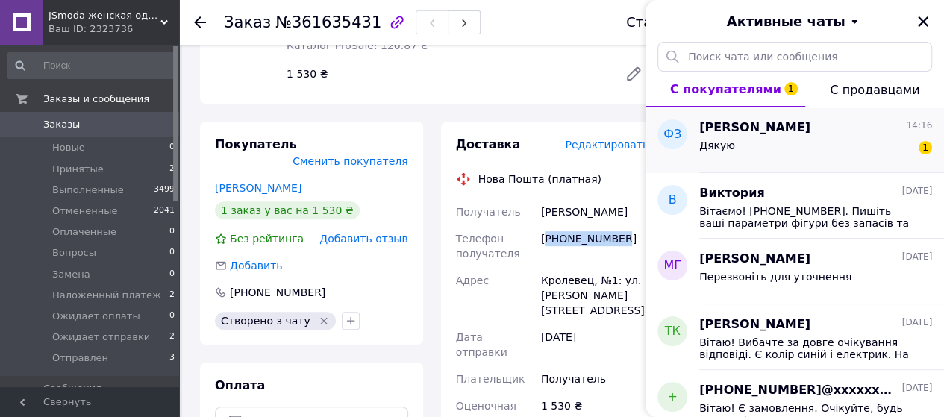
click at [785, 151] on div "Дякую 1" at bounding box center [815, 149] width 233 height 24
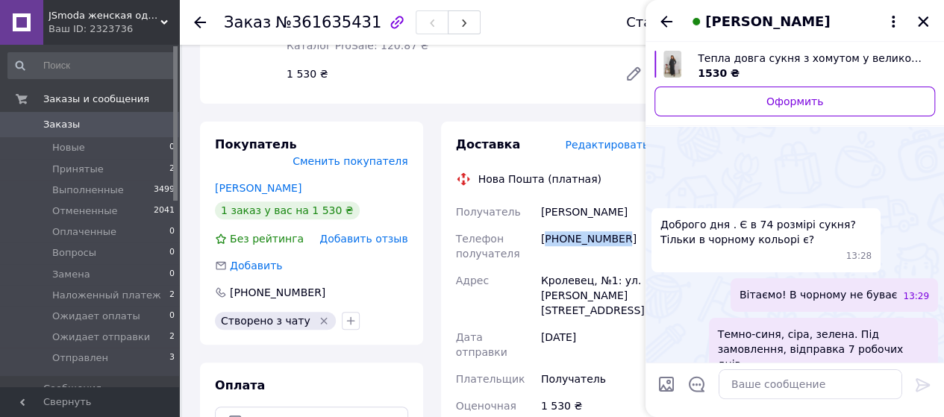
scroll to position [1926, 0]
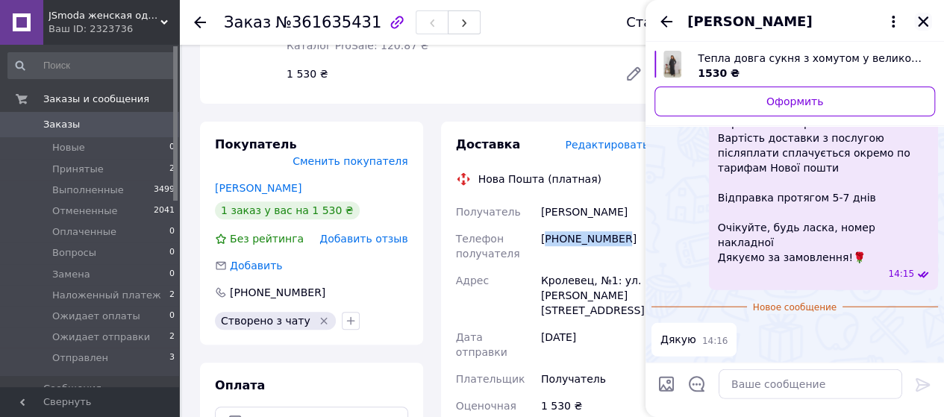
click at [921, 20] on icon "Закрыть" at bounding box center [923, 21] width 10 height 10
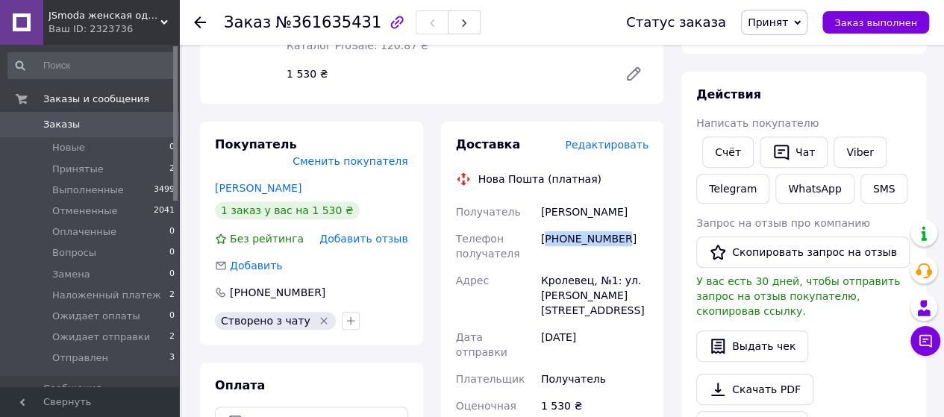
click at [779, 18] on span "Принят" at bounding box center [768, 22] width 40 height 12
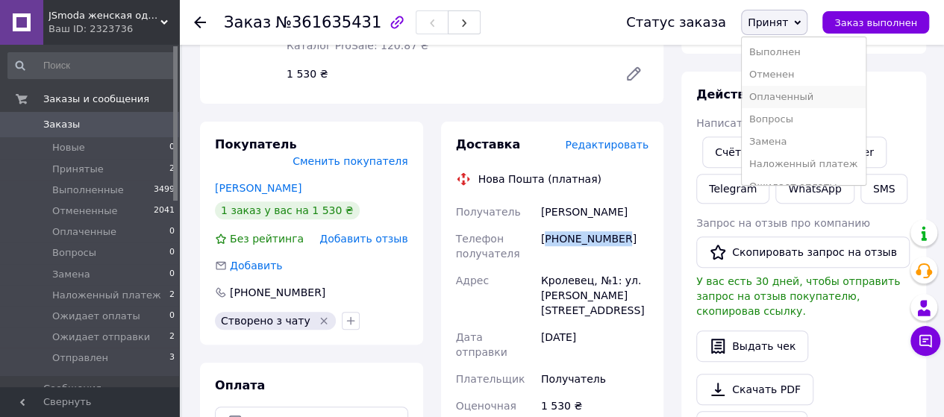
scroll to position [60, 0]
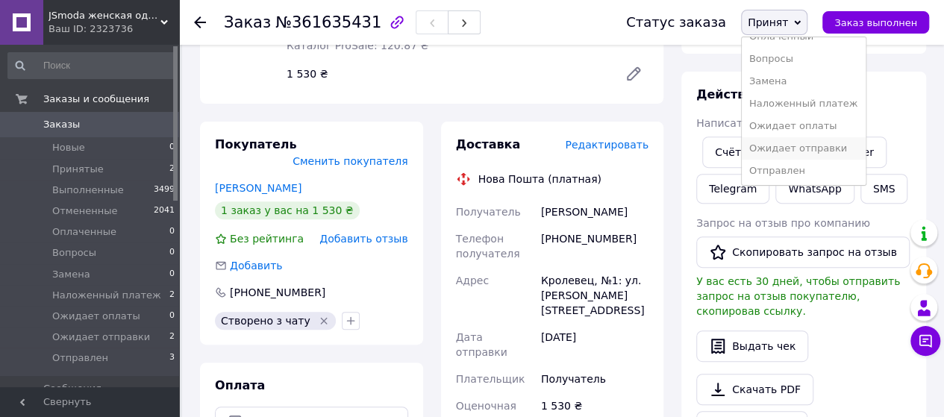
click at [800, 149] on li "Ожидает отправки" at bounding box center [804, 148] width 124 height 22
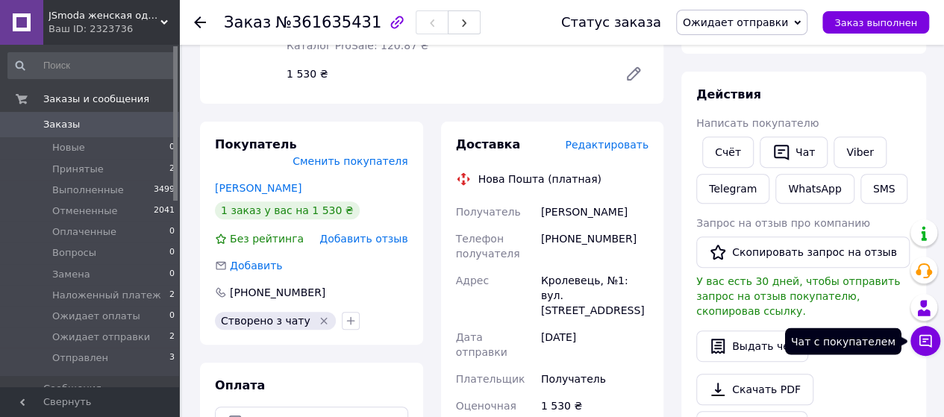
click at [920, 349] on button "Чат с покупателем" at bounding box center [926, 341] width 30 height 30
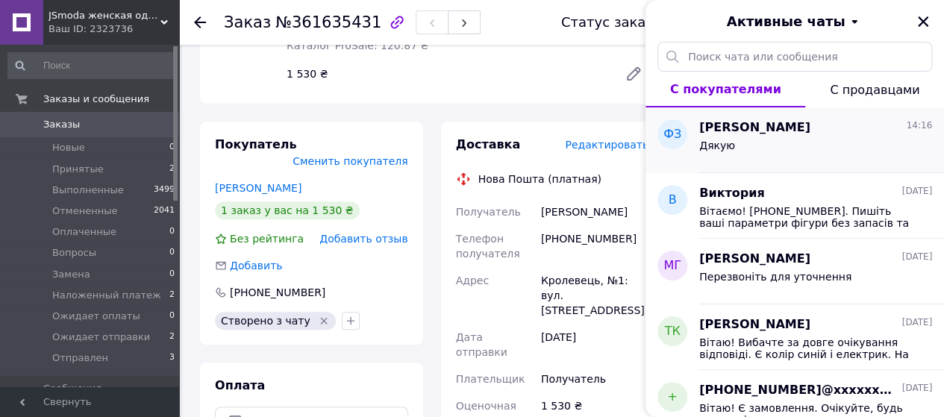
click at [829, 146] on div "Дякую" at bounding box center [815, 149] width 233 height 24
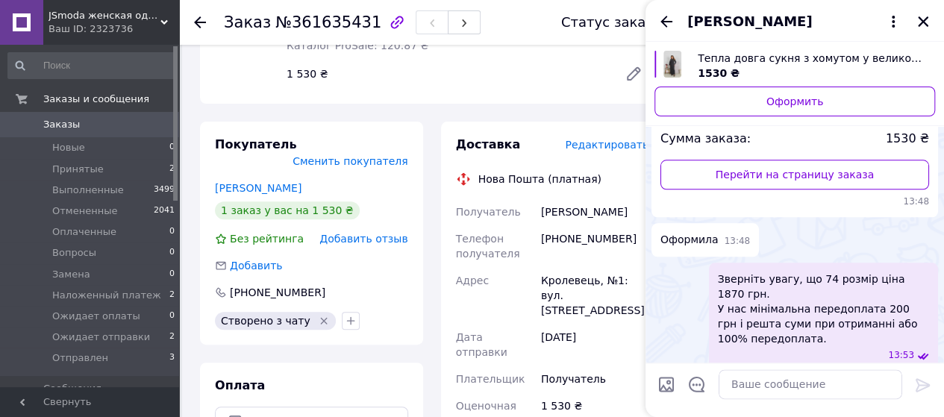
scroll to position [744, 0]
click at [926, 20] on icon "Закрыть" at bounding box center [923, 21] width 13 height 13
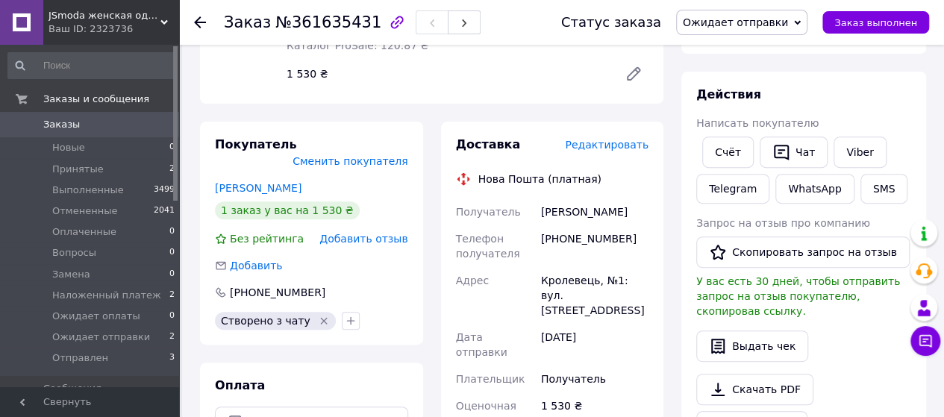
scroll to position [0, 0]
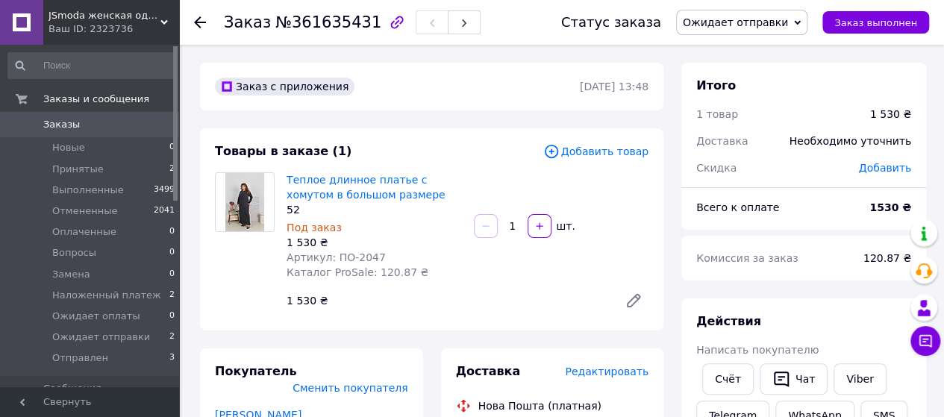
click at [104, 128] on span "Заказы" at bounding box center [90, 124] width 95 height 13
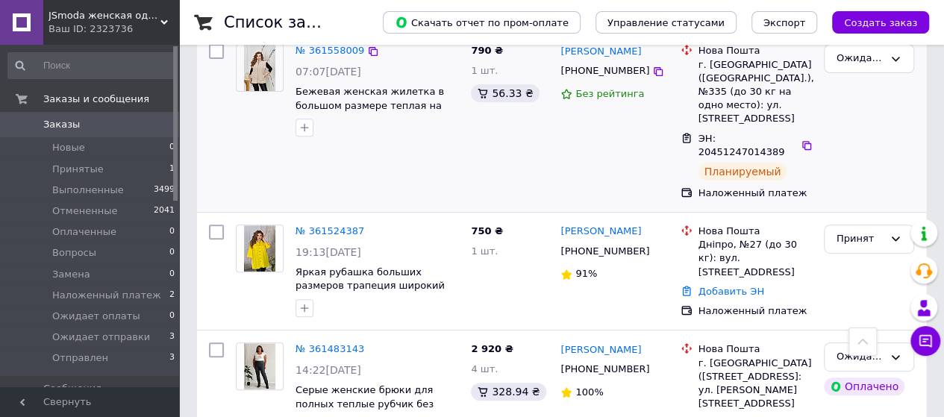
scroll to position [246, 0]
